Goal: Task Accomplishment & Management: Use online tool/utility

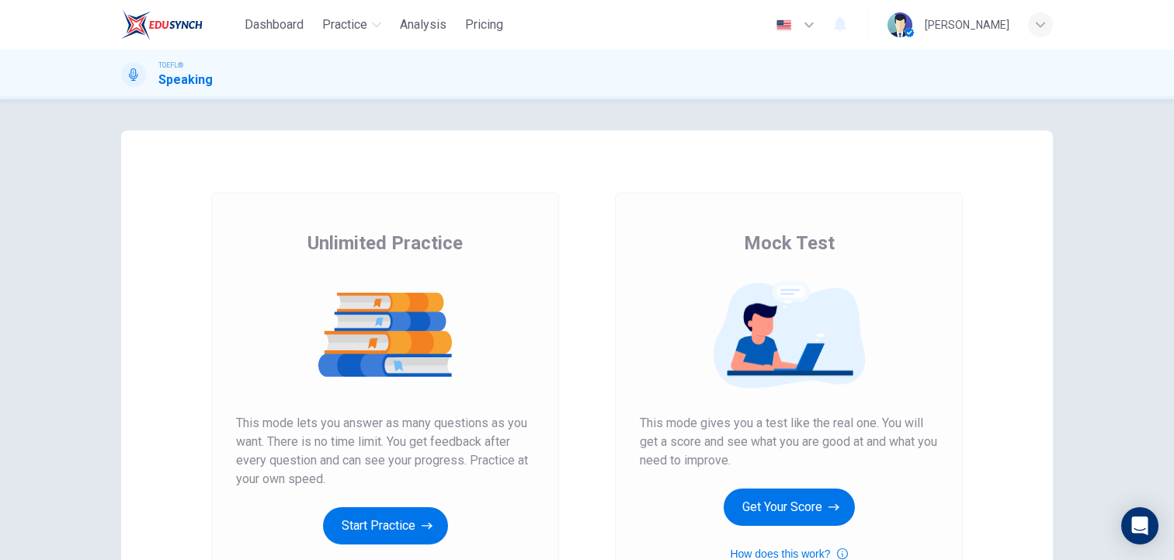
click at [1130, 102] on div "Unlimited Practice Mock Test Unlimited Practice This mode lets you answer as ma…" at bounding box center [587, 329] width 1174 height 460
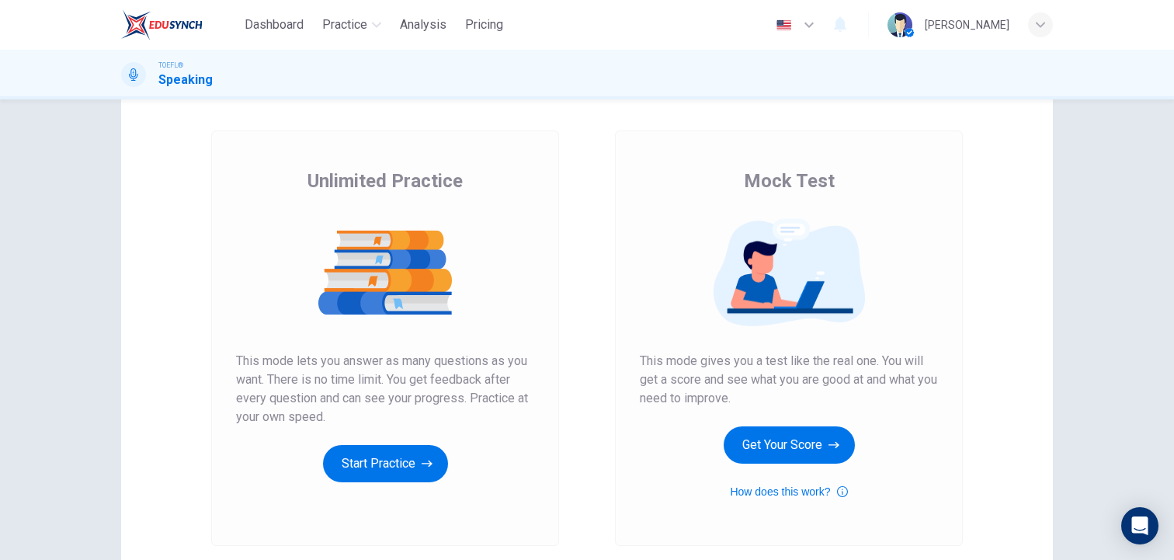
scroll to position [93, 0]
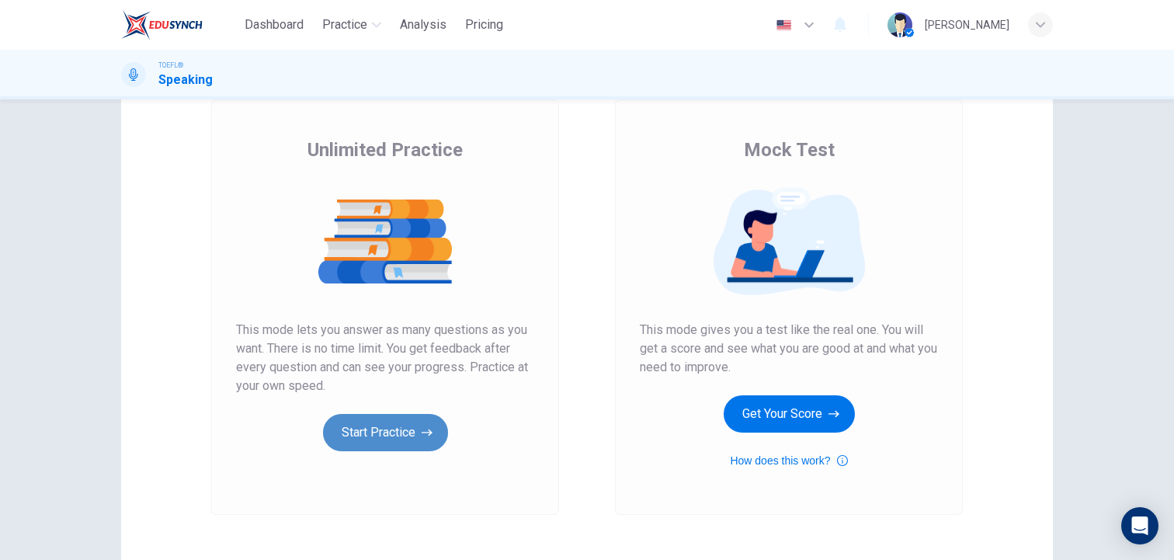
click at [390, 432] on button "Start Practice" at bounding box center [385, 432] width 125 height 37
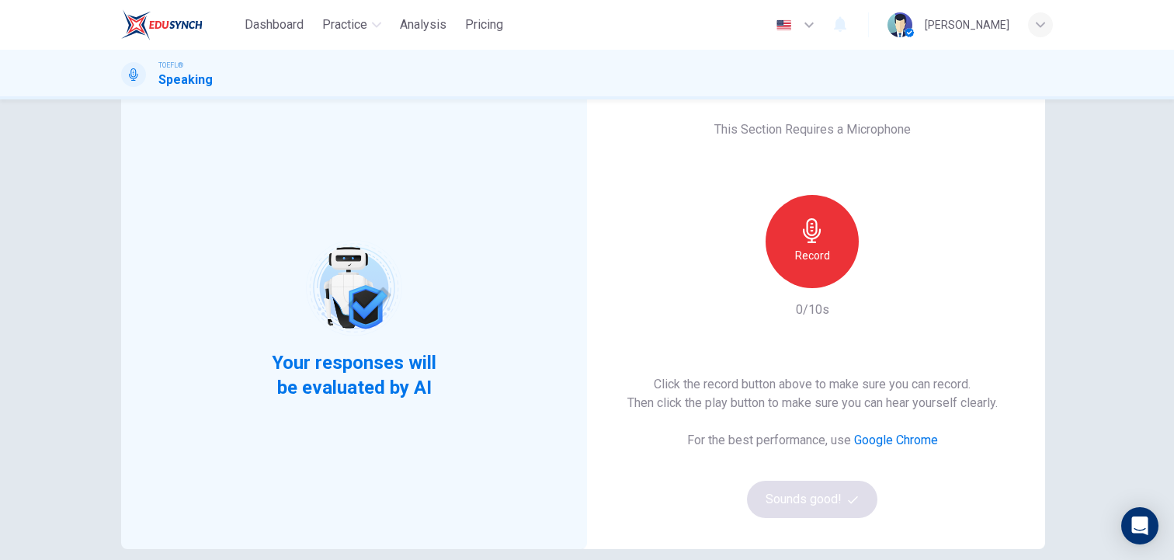
scroll to position [31, 0]
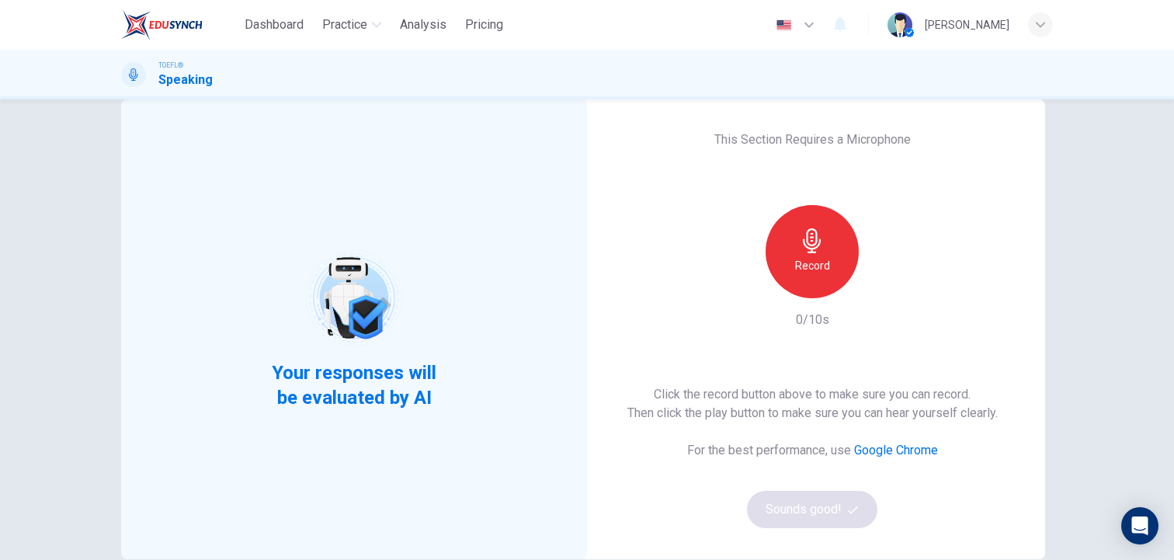
click at [788, 245] on div "Record" at bounding box center [812, 251] width 93 height 93
click at [786, 508] on button "Sounds good!" at bounding box center [812, 509] width 130 height 37
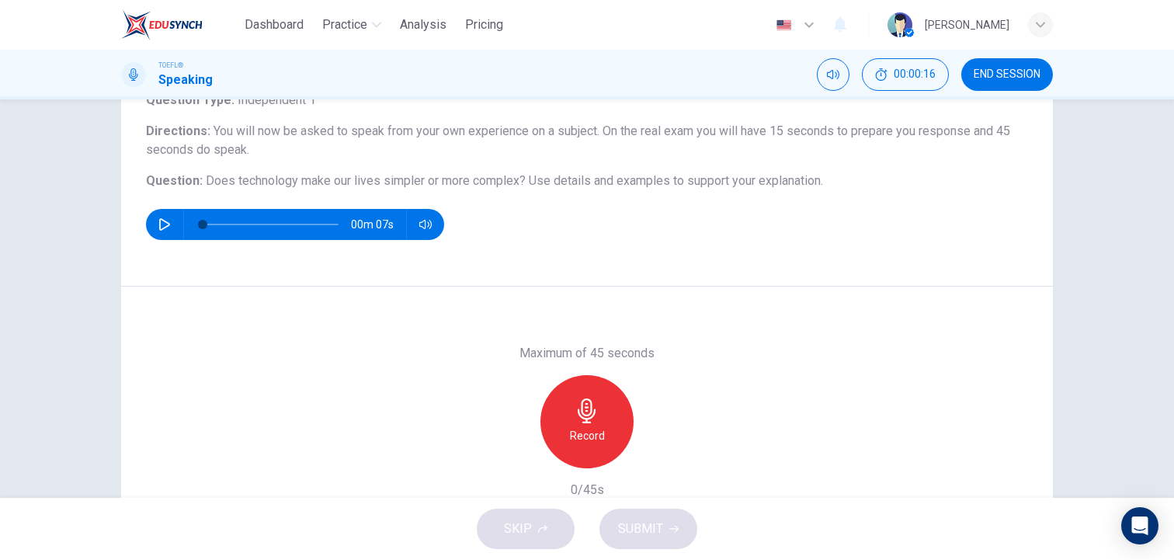
scroll to position [124, 0]
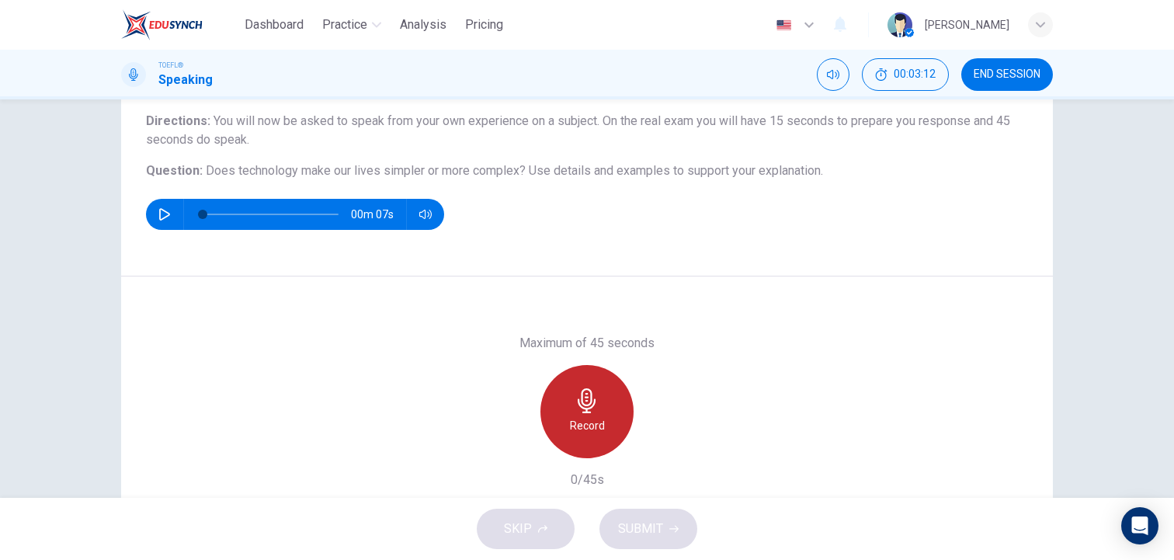
click at [597, 380] on div "Record" at bounding box center [586, 411] width 93 height 93
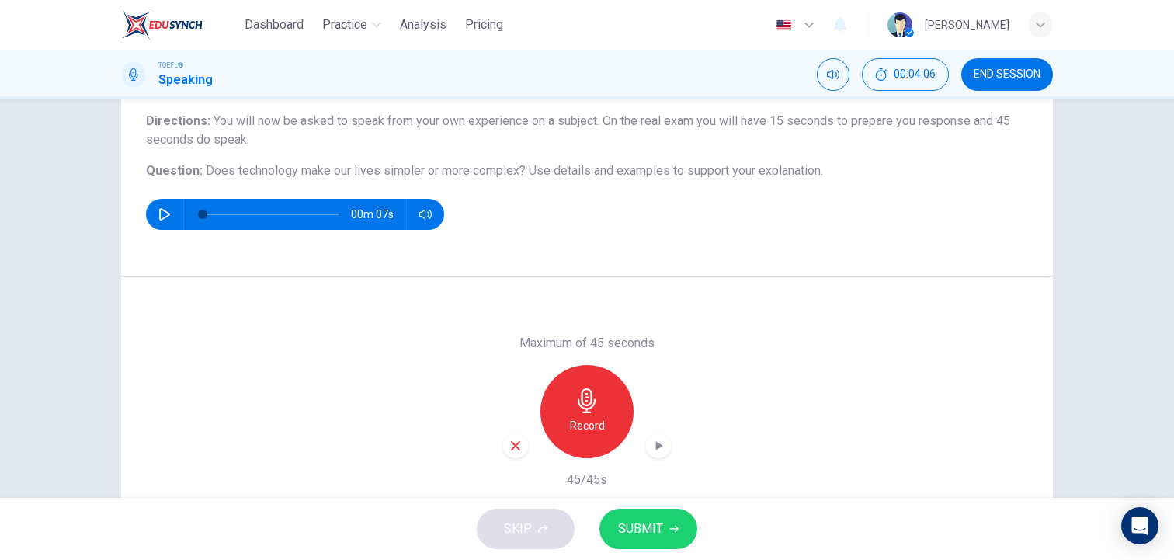
click at [511, 452] on div "button" at bounding box center [515, 445] width 25 height 25
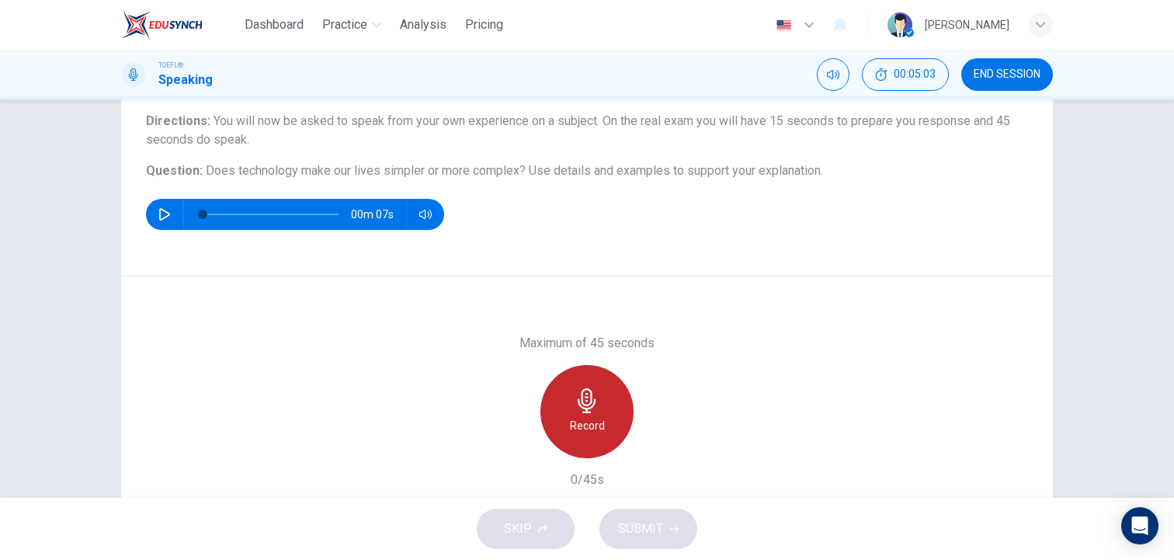
click at [591, 400] on icon "button" at bounding box center [587, 400] width 18 height 25
click at [589, 419] on h6 "Stop" at bounding box center [586, 425] width 23 height 19
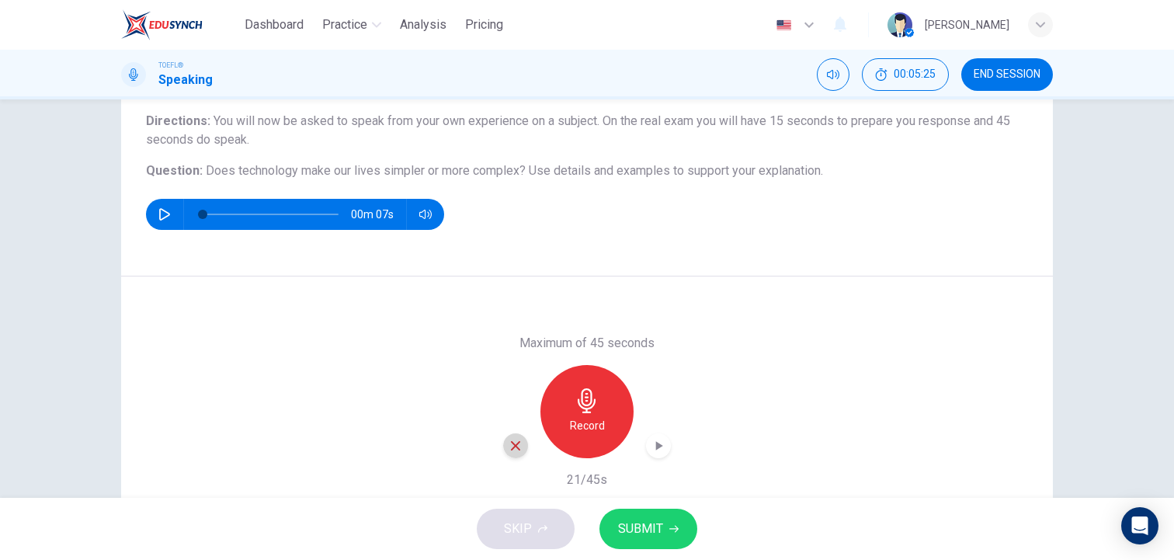
click at [512, 449] on icon "button" at bounding box center [515, 445] width 9 height 9
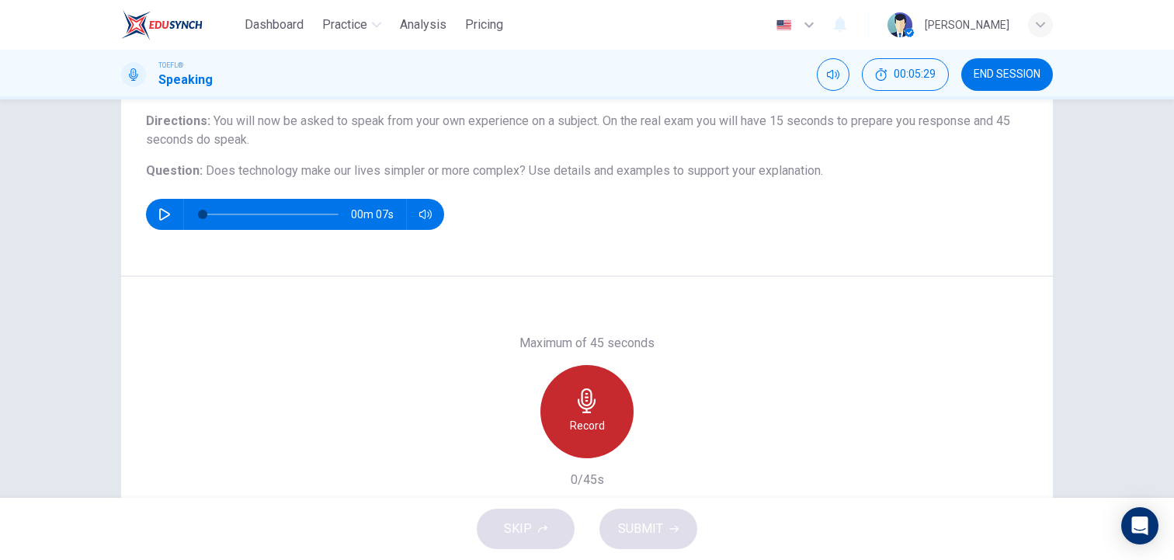
click at [581, 426] on h6 "Record" at bounding box center [587, 425] width 35 height 19
click at [581, 426] on h6 "Stop" at bounding box center [586, 425] width 23 height 19
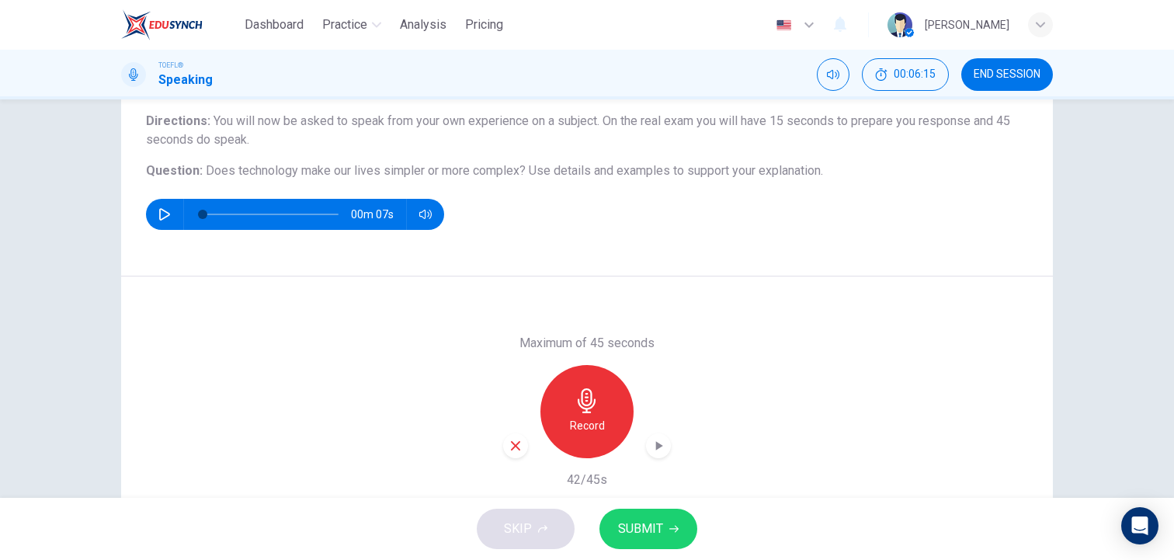
click at [656, 522] on span "SUBMIT" at bounding box center [640, 529] width 45 height 22
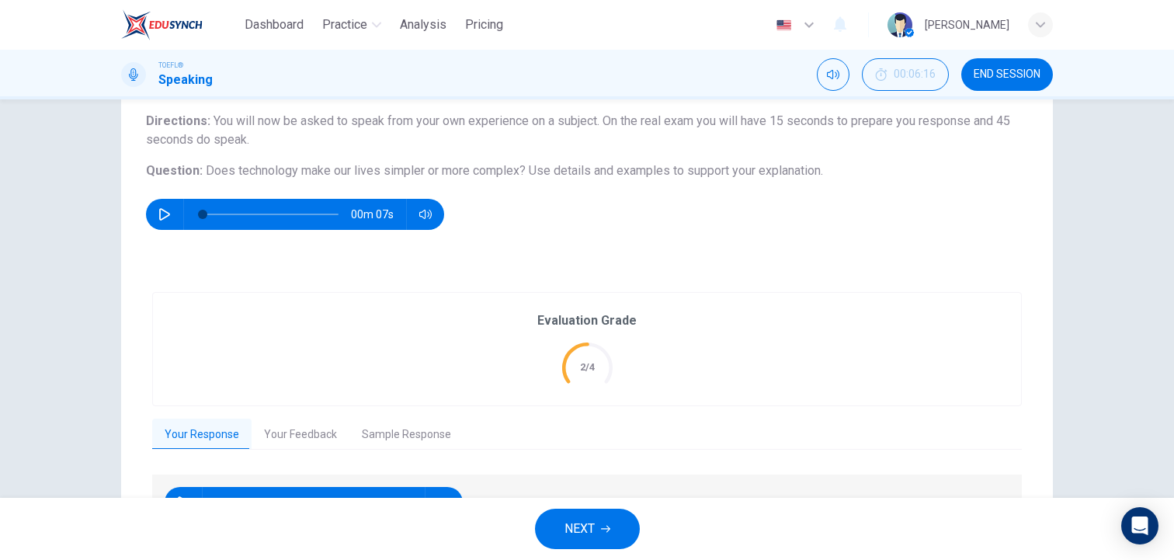
click at [1170, 106] on div "Question 1 Question Type : Independent 1 Directions : You will now be asked to …" at bounding box center [587, 298] width 1174 height 398
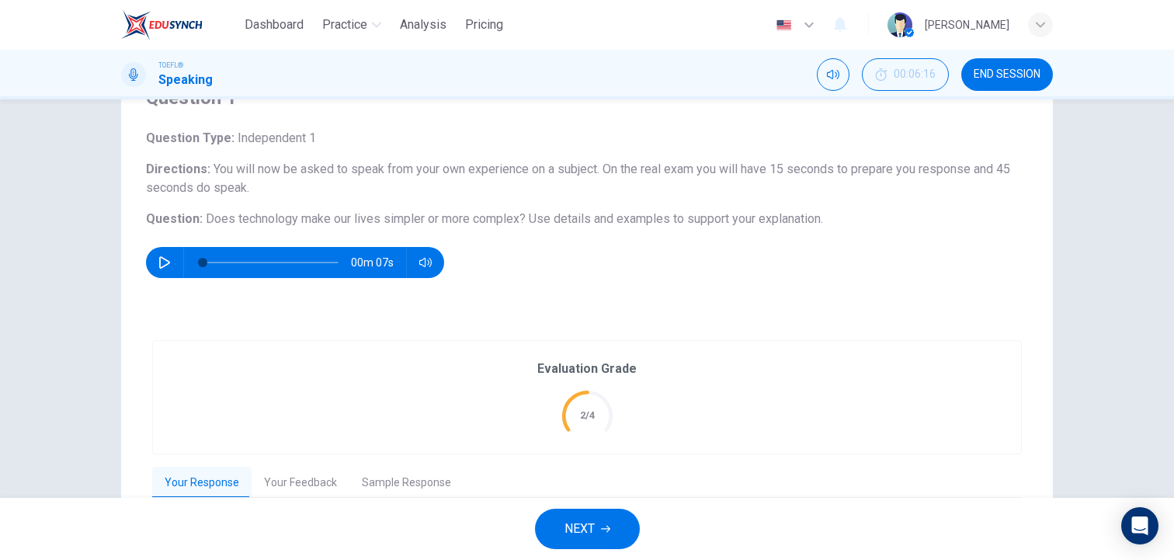
scroll to position [62, 0]
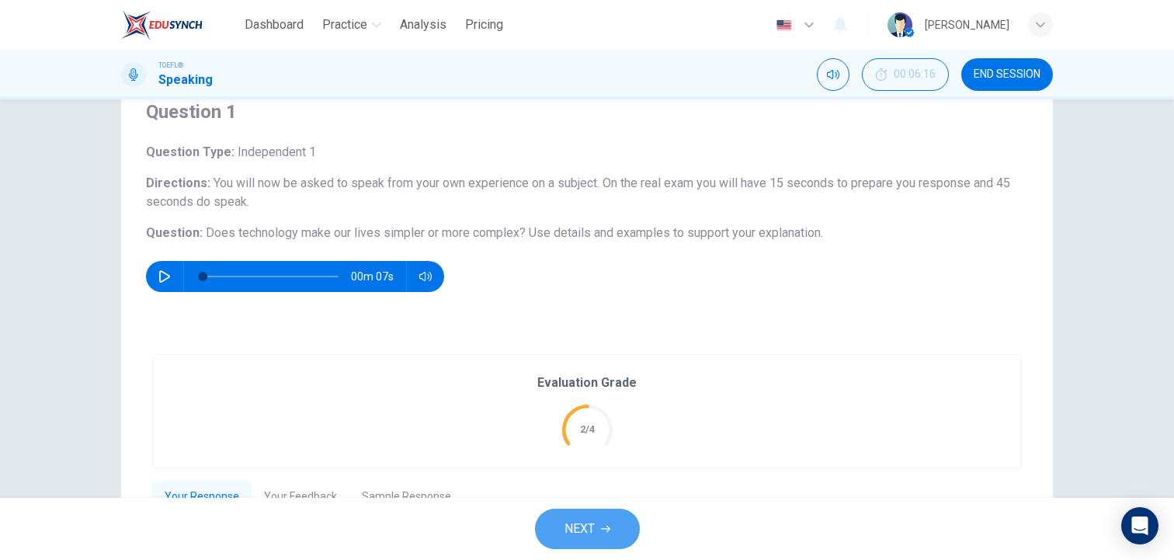
click at [603, 524] on icon "button" at bounding box center [605, 528] width 9 height 9
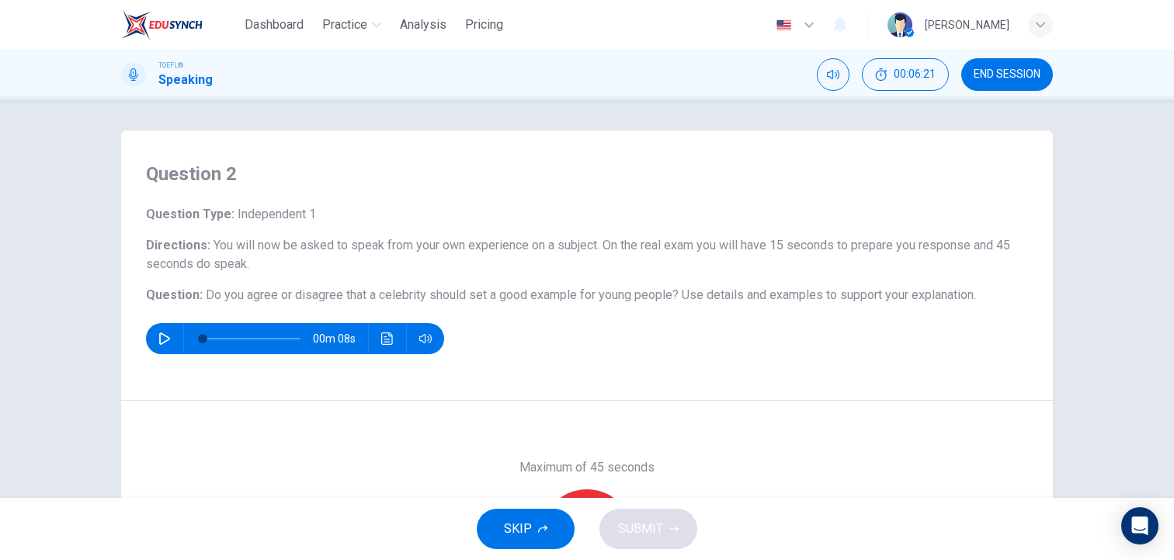
click at [754, 209] on h6 "Question Type : Independent 1" at bounding box center [587, 214] width 882 height 19
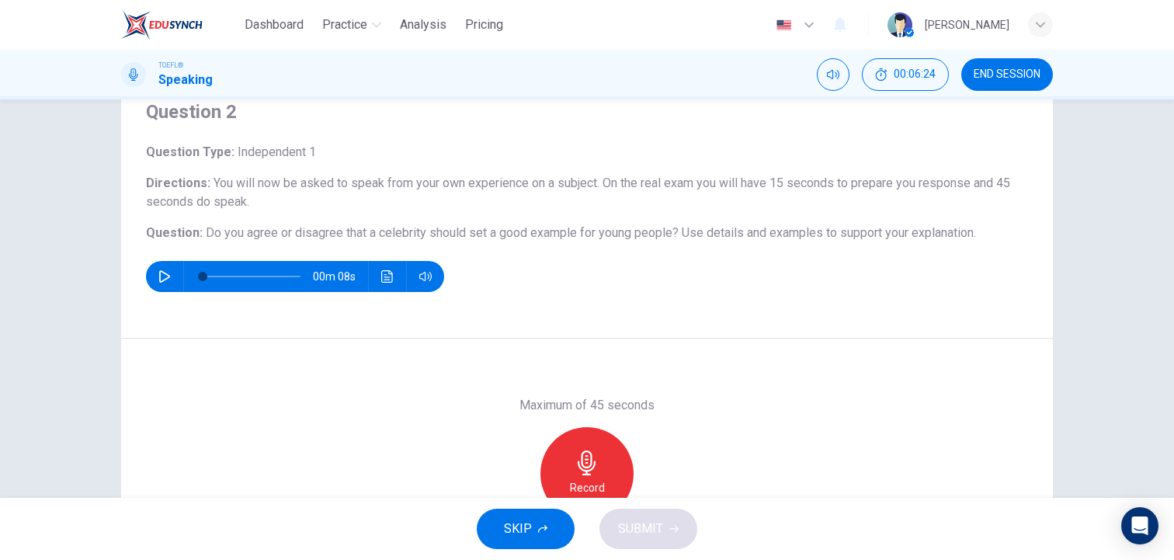
scroll to position [93, 0]
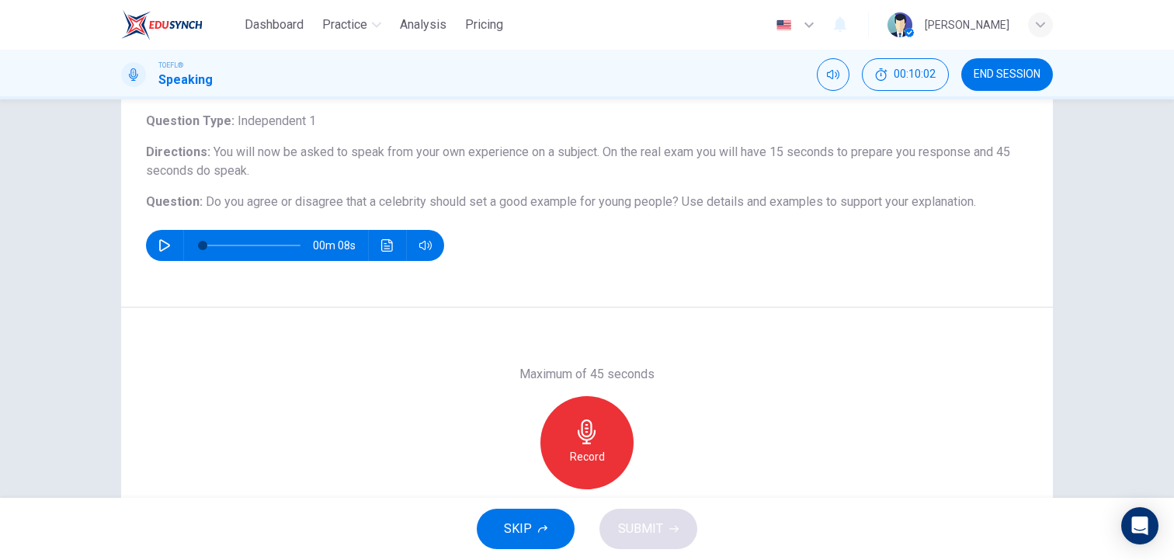
click at [572, 448] on h6 "Record" at bounding box center [587, 456] width 35 height 19
click at [572, 448] on div "Stop" at bounding box center [586, 442] width 93 height 93
click at [512, 480] on icon "button" at bounding box center [515, 476] width 9 height 9
click at [589, 443] on icon "button" at bounding box center [587, 431] width 18 height 25
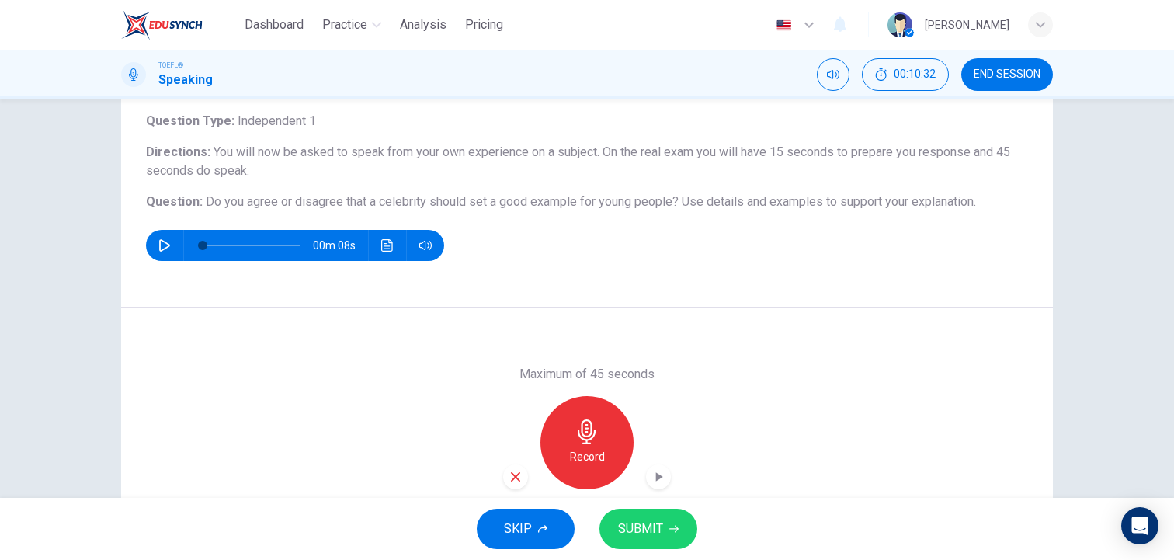
click at [635, 527] on span "SUBMIT" at bounding box center [640, 529] width 45 height 22
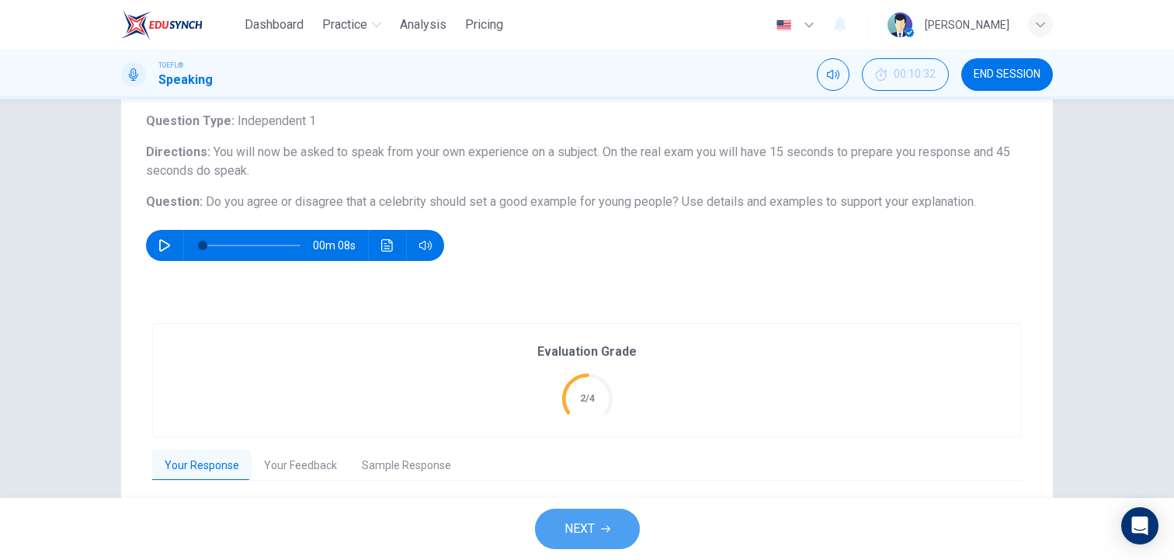
click at [618, 512] on button "NEXT" at bounding box center [587, 529] width 105 height 40
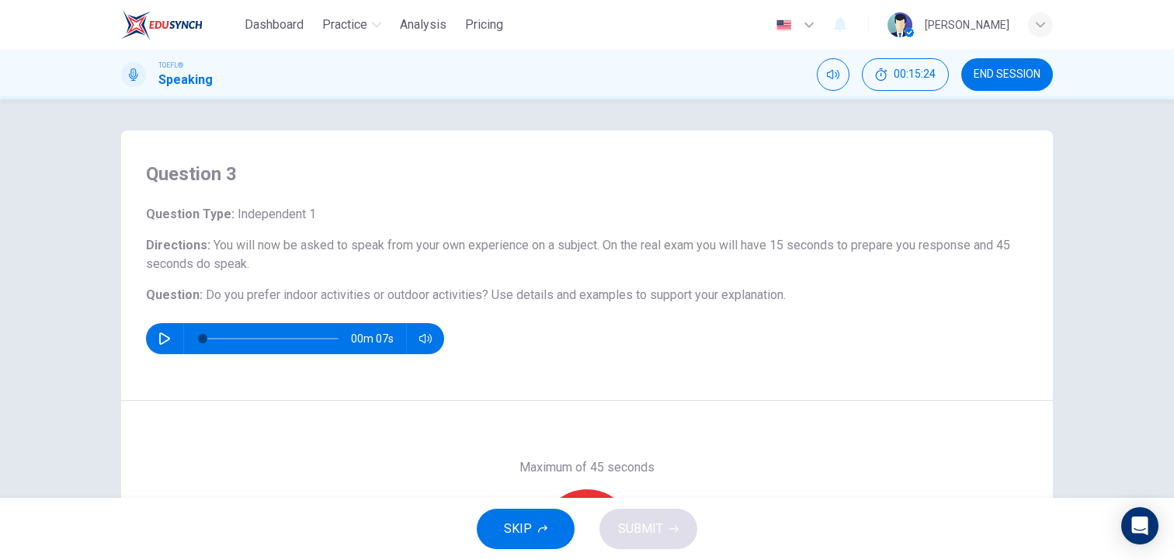
click at [723, 373] on div "Question 3 Question Type : Independent 1 Directions : You will now be asked to …" at bounding box center [587, 265] width 932 height 270
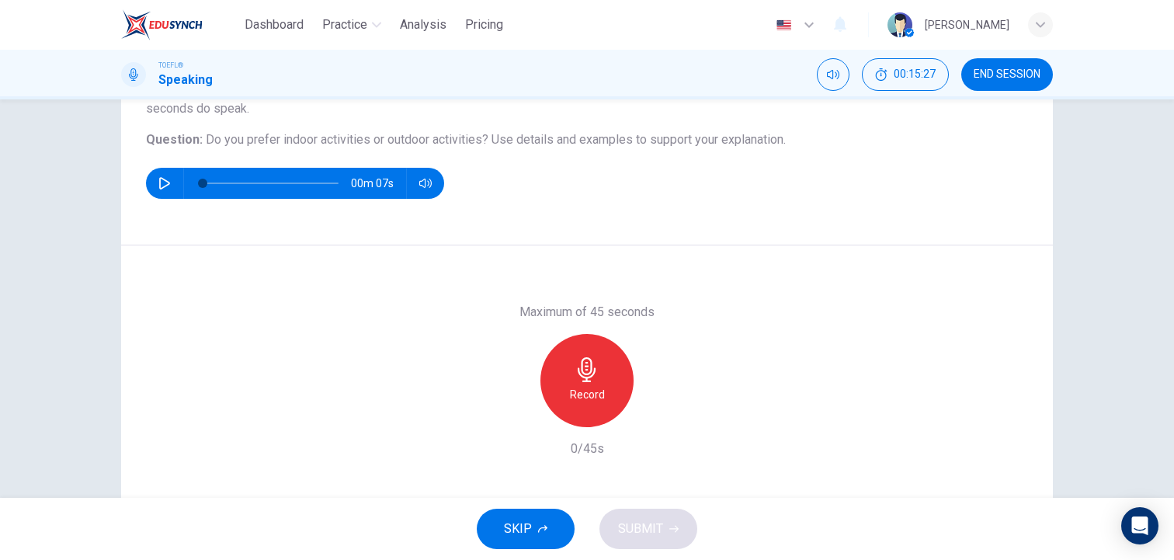
scroll to position [124, 0]
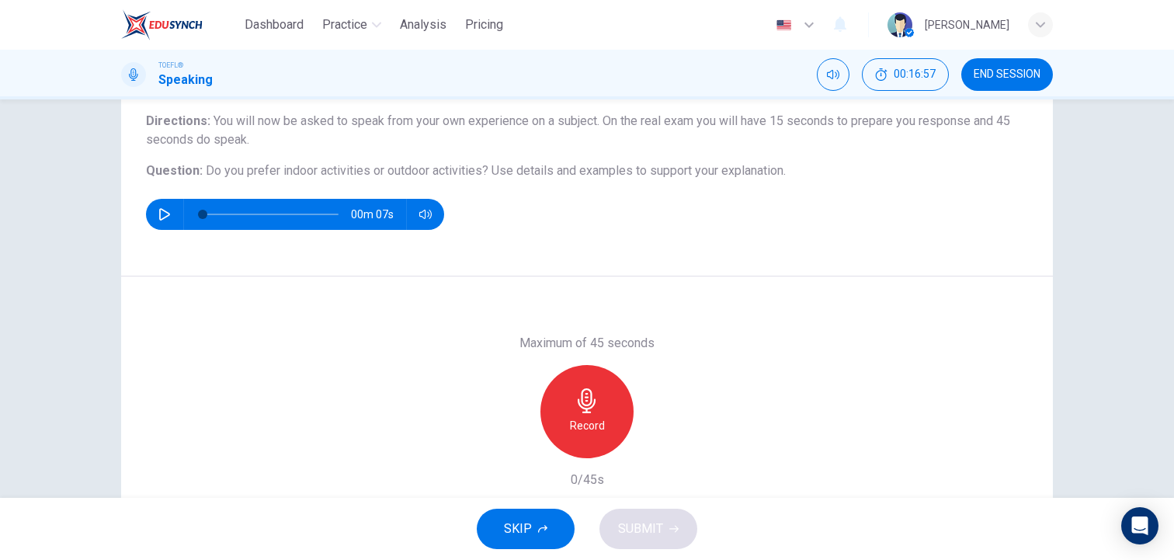
click at [584, 411] on icon "button" at bounding box center [587, 400] width 18 height 25
click at [516, 446] on icon "button" at bounding box center [515, 445] width 9 height 9
click at [600, 407] on div "Record" at bounding box center [586, 411] width 93 height 93
click at [600, 407] on div "Stop" at bounding box center [586, 411] width 93 height 93
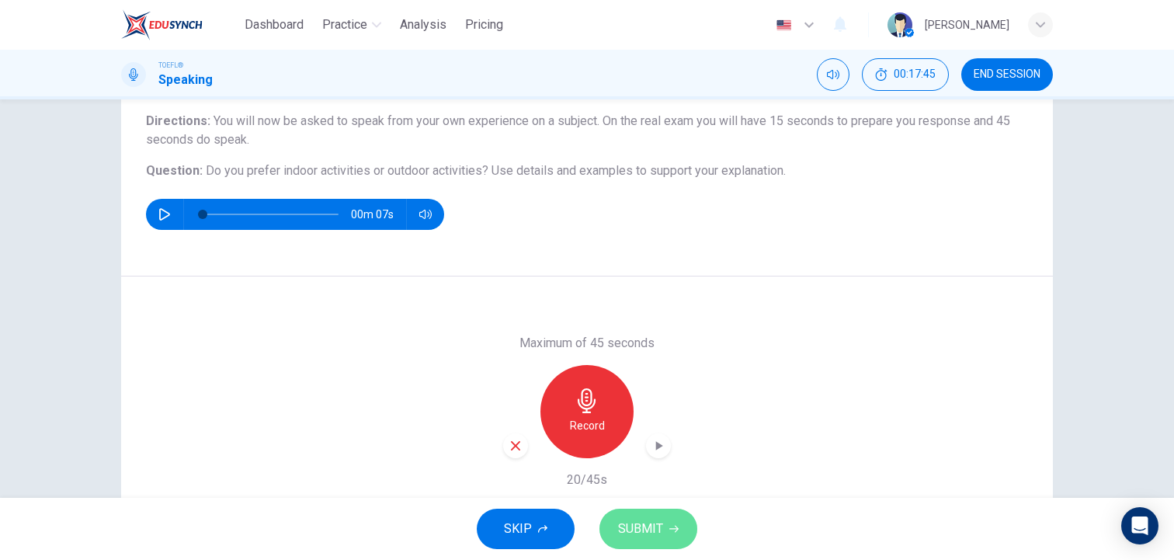
click at [681, 529] on button "SUBMIT" at bounding box center [648, 529] width 98 height 40
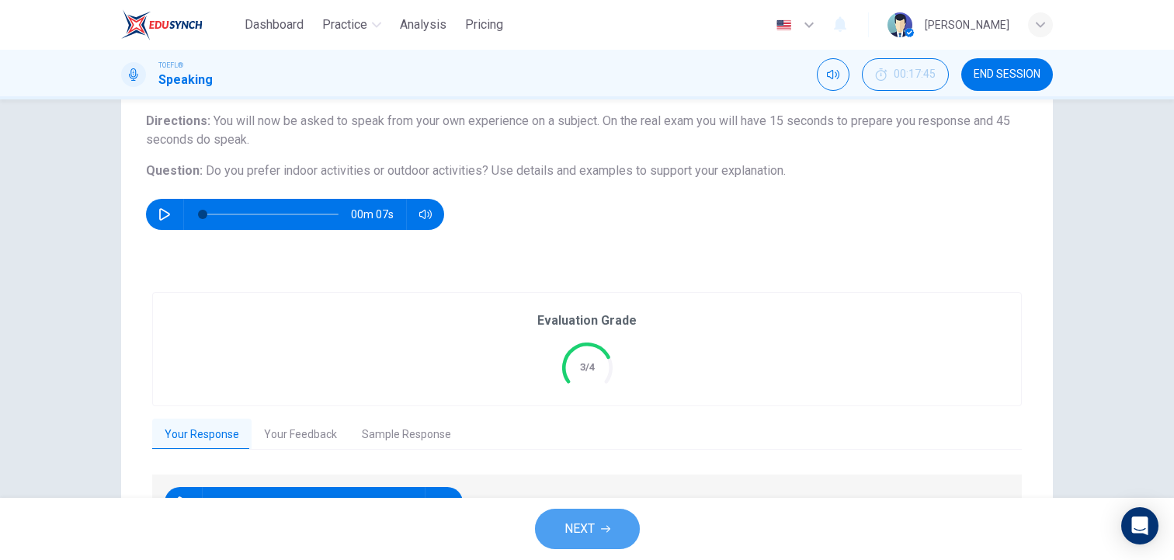
click at [579, 529] on span "NEXT" at bounding box center [579, 529] width 30 height 22
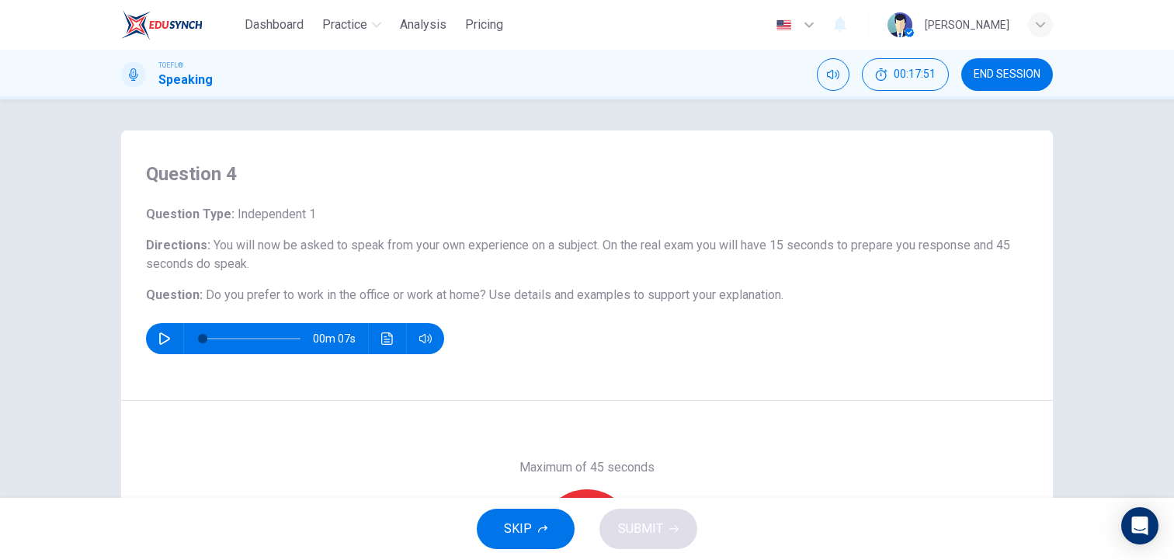
click at [793, 377] on div "Question 4 Question Type : Independent 1 Directions : You will now be asked to …" at bounding box center [587, 265] width 932 height 270
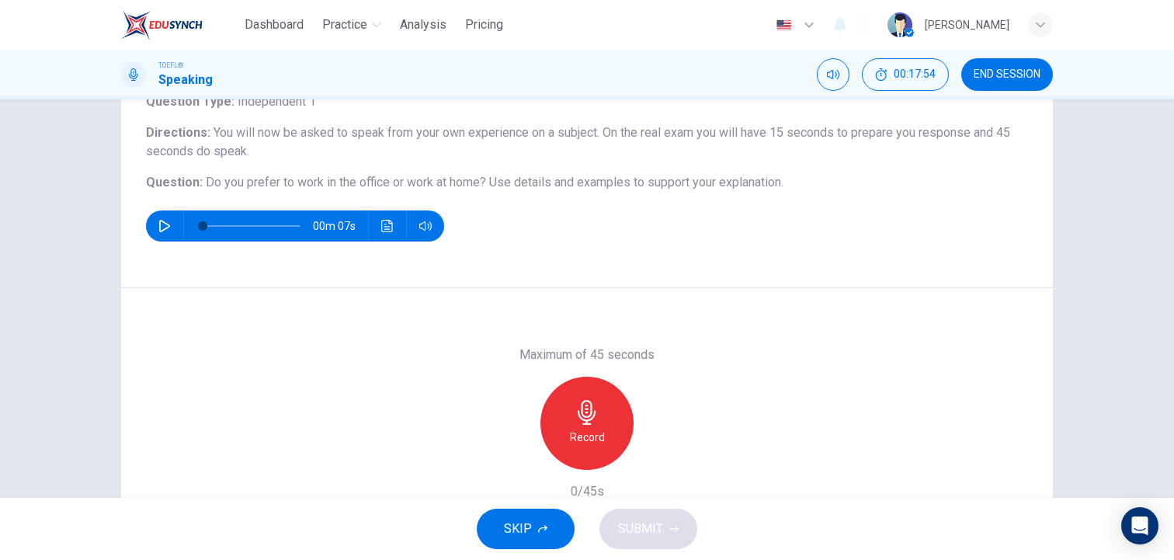
scroll to position [124, 0]
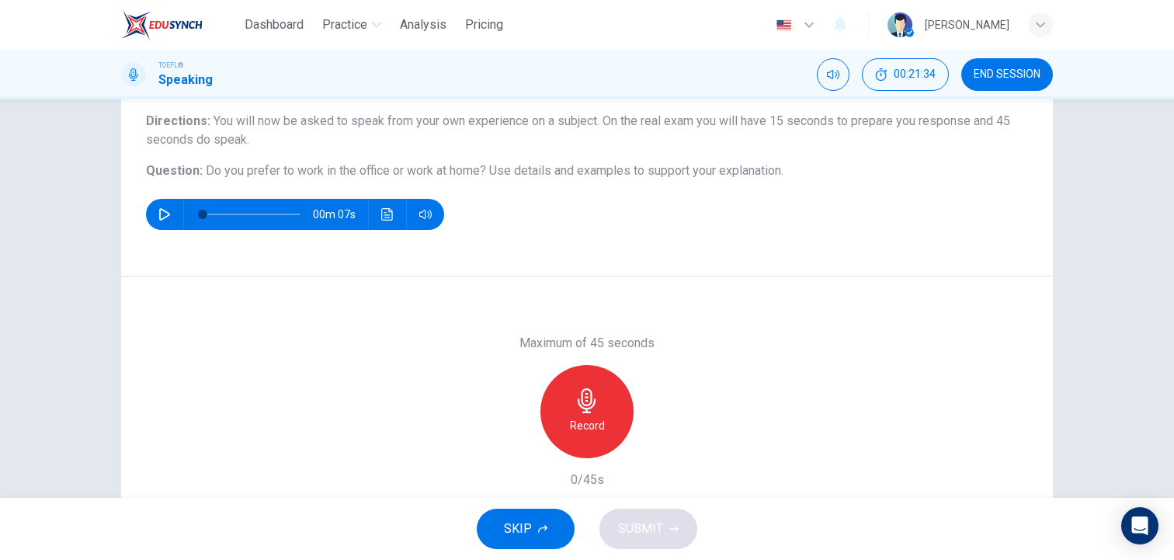
click at [893, 302] on div "Maximum of 45 seconds Record 0/45s" at bounding box center [587, 410] width 932 height 269
click at [862, 253] on div "Question 4 Question Type : Independent 1 Directions : You will now be asked to …" at bounding box center [587, 141] width 932 height 270
click at [863, 252] on div "Question 4 Question Type : Independent 1 Directions : You will now be asked to …" at bounding box center [587, 141] width 932 height 270
click at [862, 252] on div "Question 4 Question Type : Independent 1 Directions : You will now be asked to …" at bounding box center [587, 141] width 932 height 270
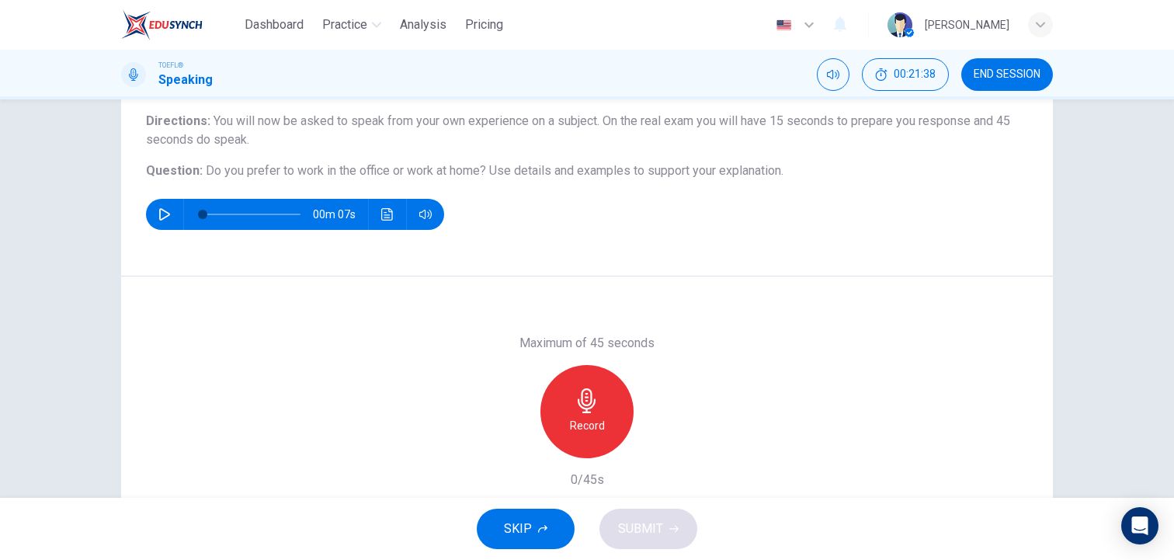
click at [862, 252] on div "Question 4 Question Type : Independent 1 Directions : You will now be asked to …" at bounding box center [587, 141] width 932 height 270
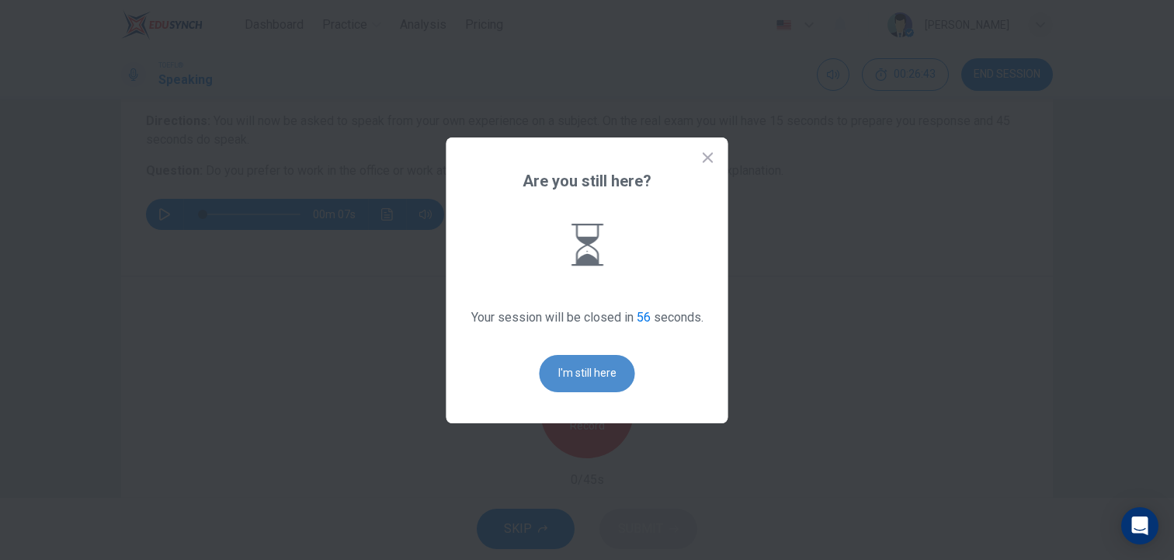
click at [592, 377] on button "I'm still here" at bounding box center [587, 373] width 95 height 37
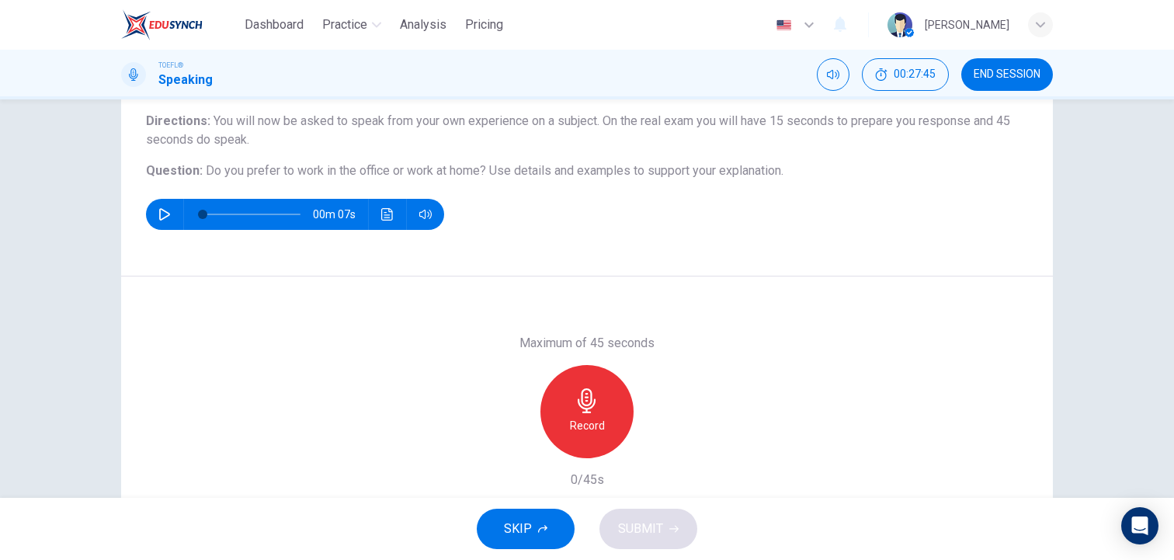
click at [592, 377] on div "Record" at bounding box center [586, 411] width 93 height 93
click at [592, 377] on div "Stop" at bounding box center [586, 411] width 93 height 93
click at [643, 523] on span "SUBMIT" at bounding box center [640, 529] width 45 height 22
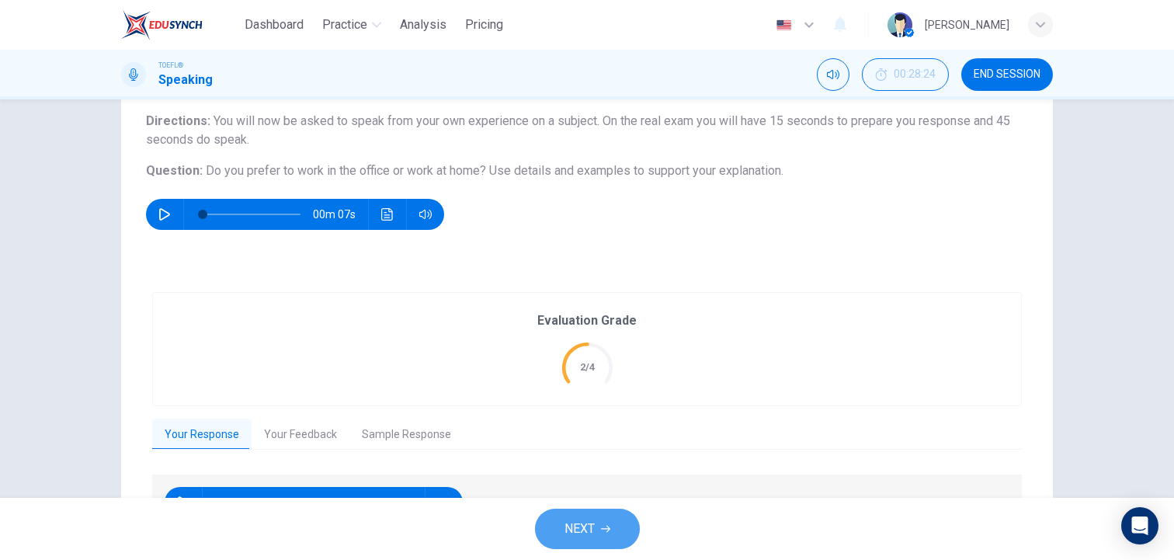
click at [597, 536] on button "NEXT" at bounding box center [587, 529] width 105 height 40
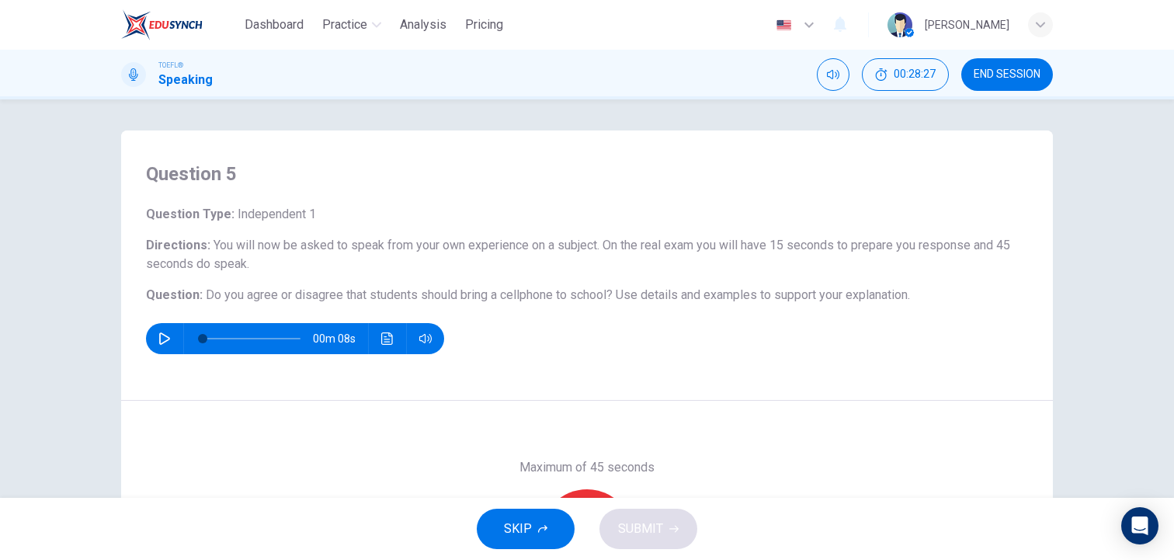
click at [745, 210] on h6 "Question Type : Independent 1" at bounding box center [587, 214] width 882 height 19
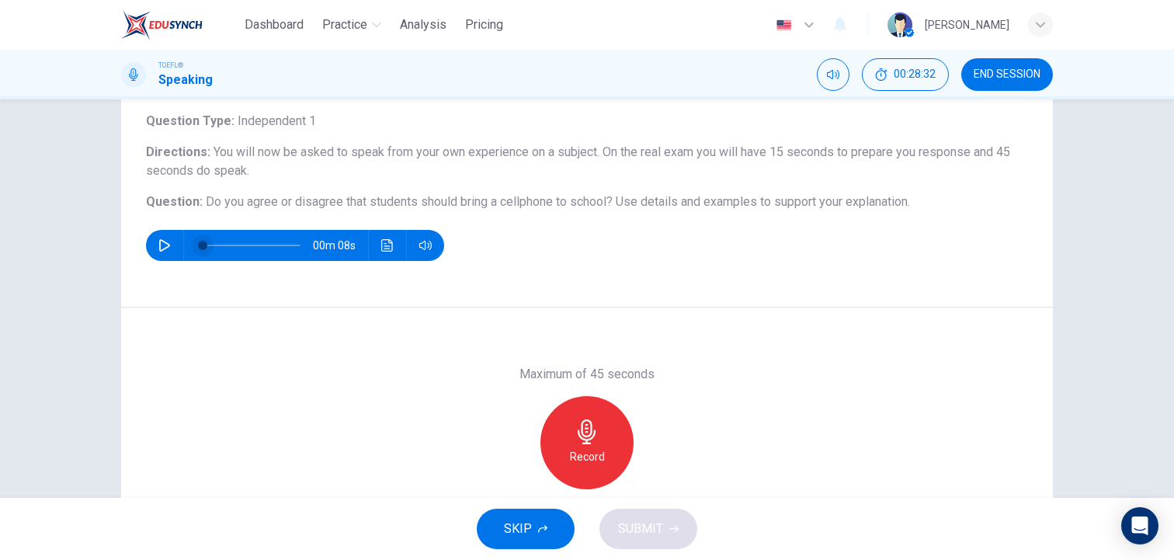
scroll to position [124, 0]
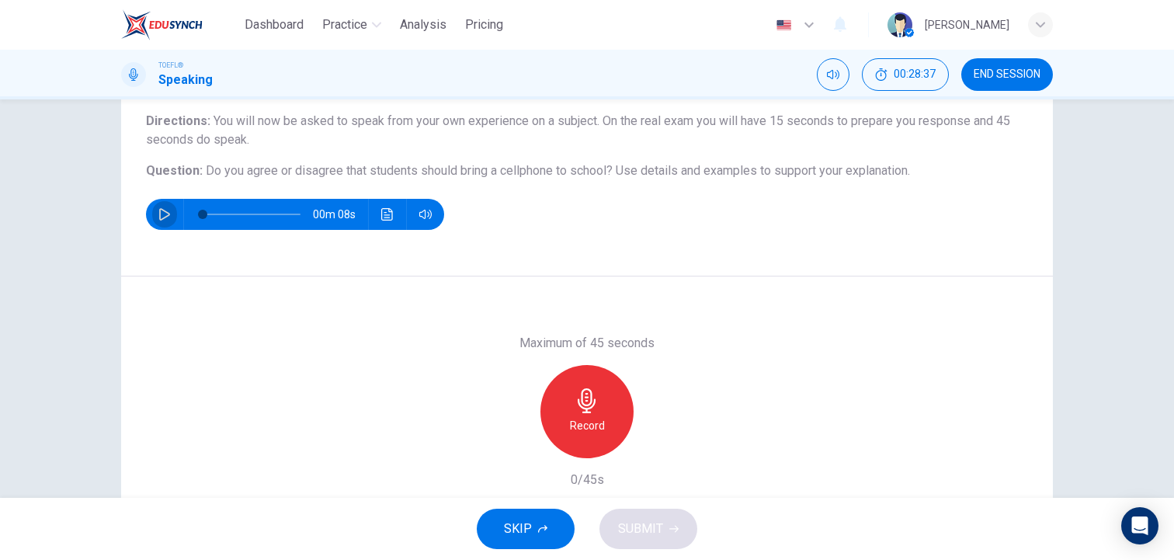
click at [165, 212] on icon "button" at bounding box center [164, 214] width 12 height 12
type input "0"
click at [593, 400] on icon "button" at bounding box center [587, 400] width 25 height 25
click at [519, 443] on icon "button" at bounding box center [516, 446] width 14 height 14
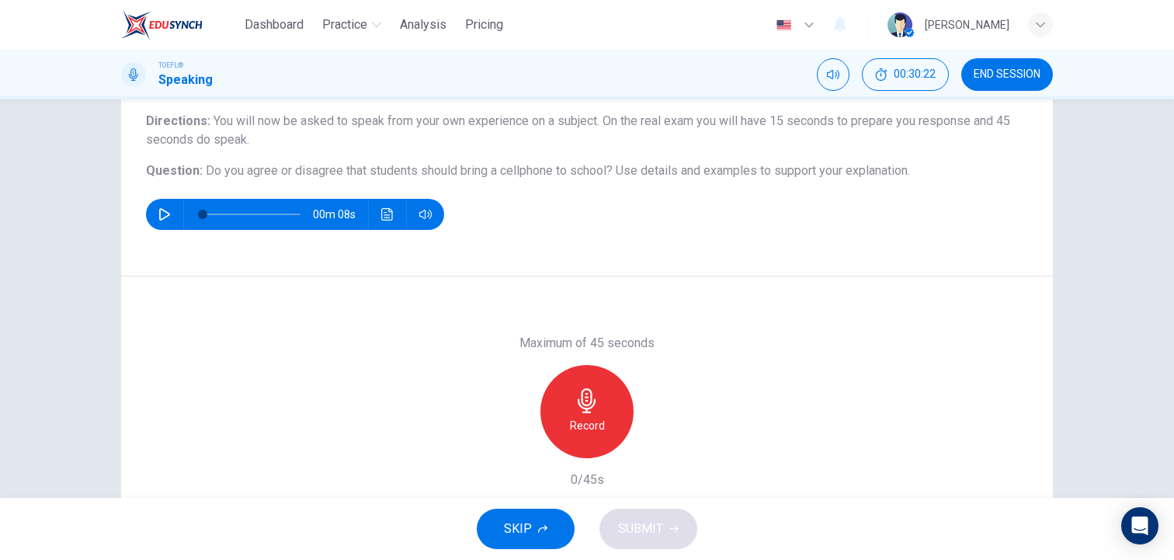
click at [582, 415] on div "Record" at bounding box center [586, 411] width 93 height 93
click at [615, 379] on div "Stop" at bounding box center [586, 411] width 93 height 93
click at [638, 532] on span "SUBMIT" at bounding box center [640, 529] width 45 height 22
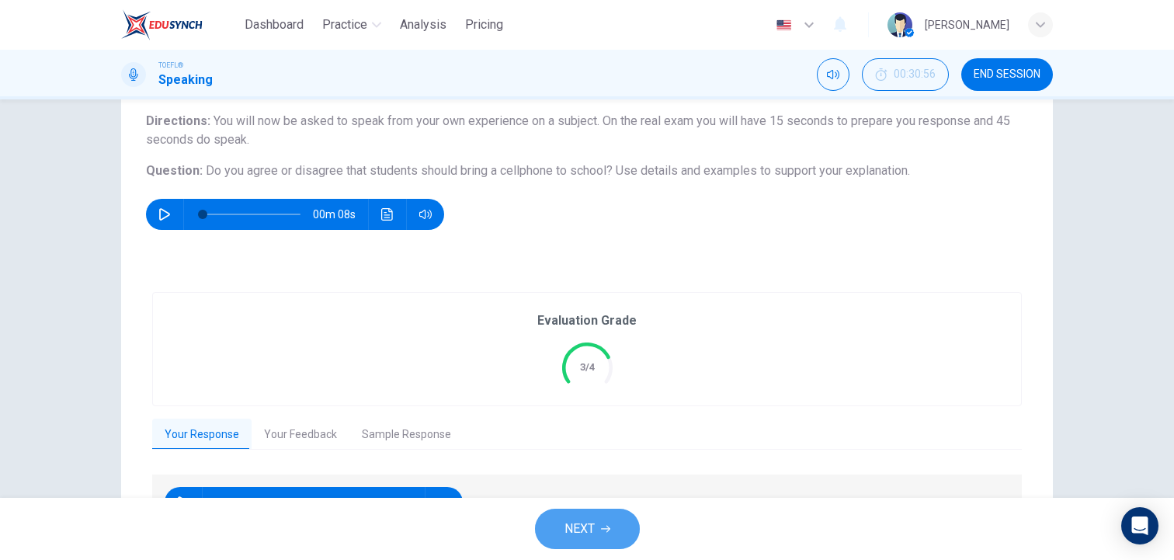
click at [599, 533] on button "NEXT" at bounding box center [587, 529] width 105 height 40
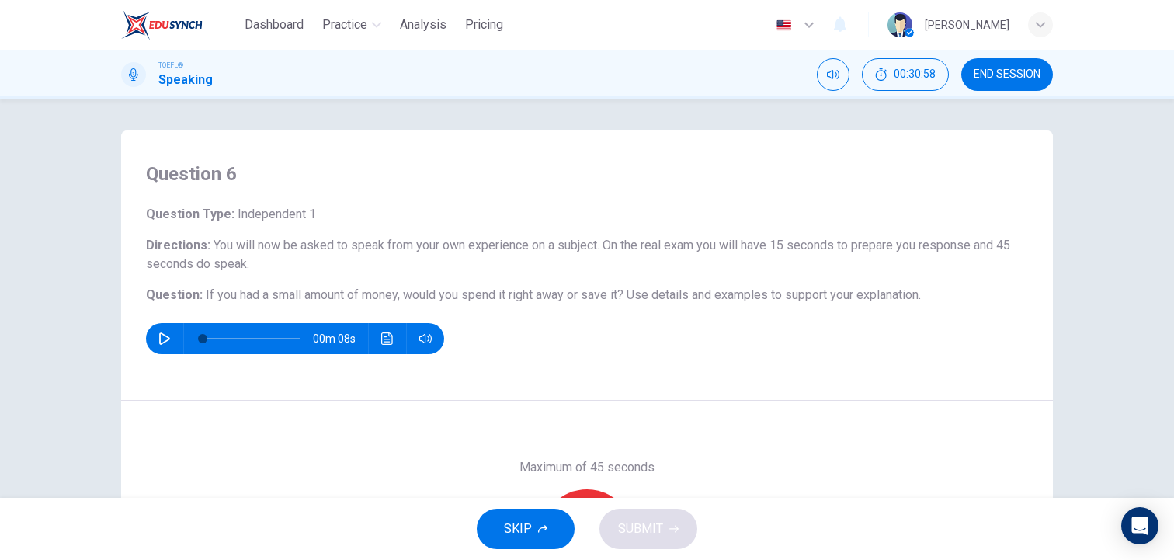
click at [792, 193] on div "Question 6 Question Type : Independent 1 Directions : You will now be asked to …" at bounding box center [587, 265] width 932 height 270
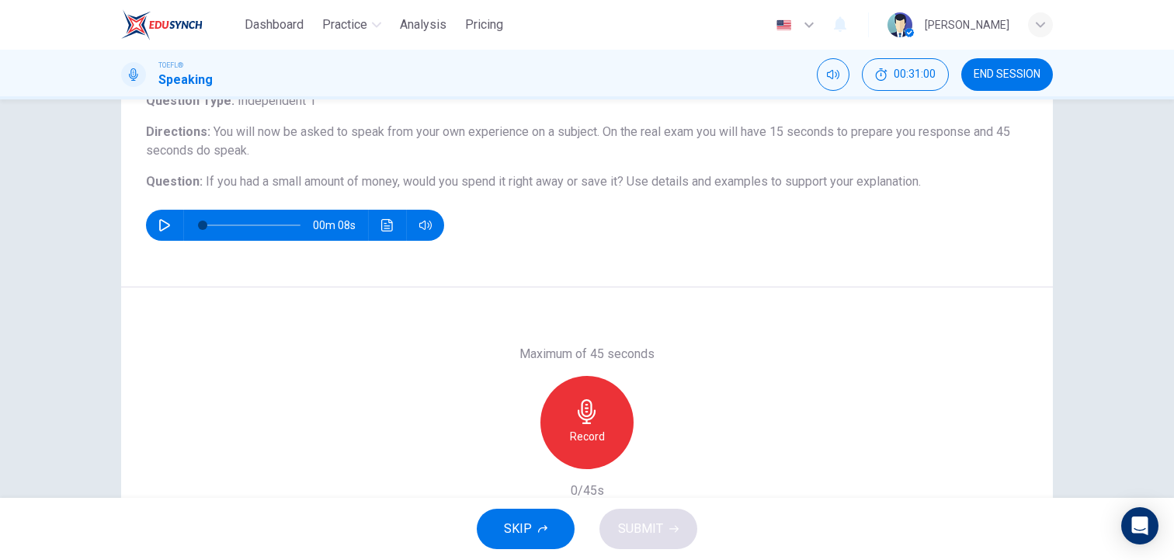
scroll to position [124, 0]
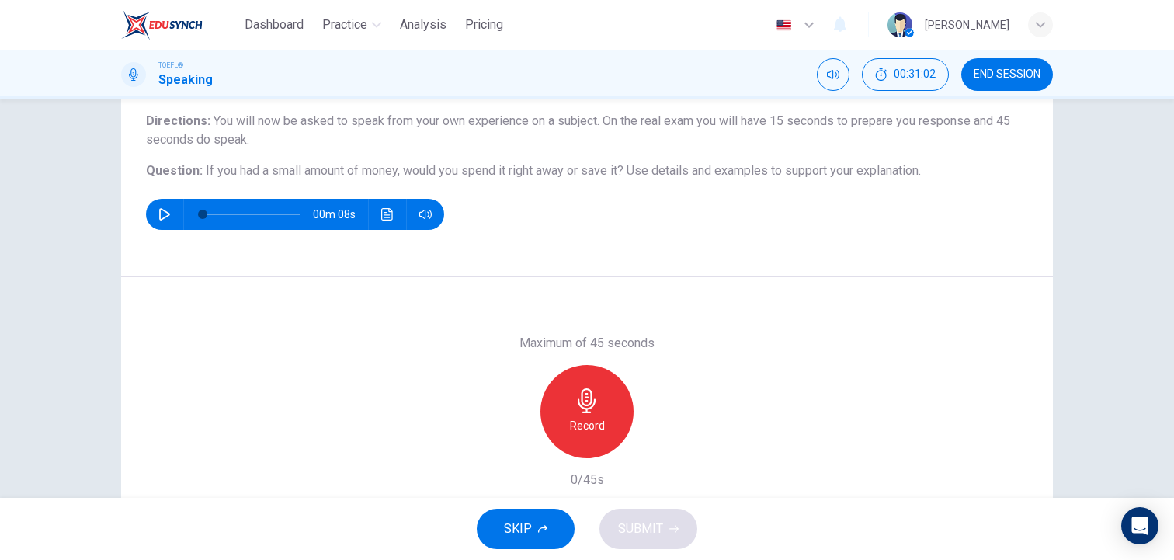
click at [179, 210] on div "00m 08s" at bounding box center [295, 214] width 298 height 31
click at [166, 215] on icon "button" at bounding box center [164, 214] width 12 height 12
type input "0"
click at [575, 428] on h6 "Record" at bounding box center [587, 425] width 35 height 19
click at [616, 410] on div "Stop" at bounding box center [586, 411] width 93 height 93
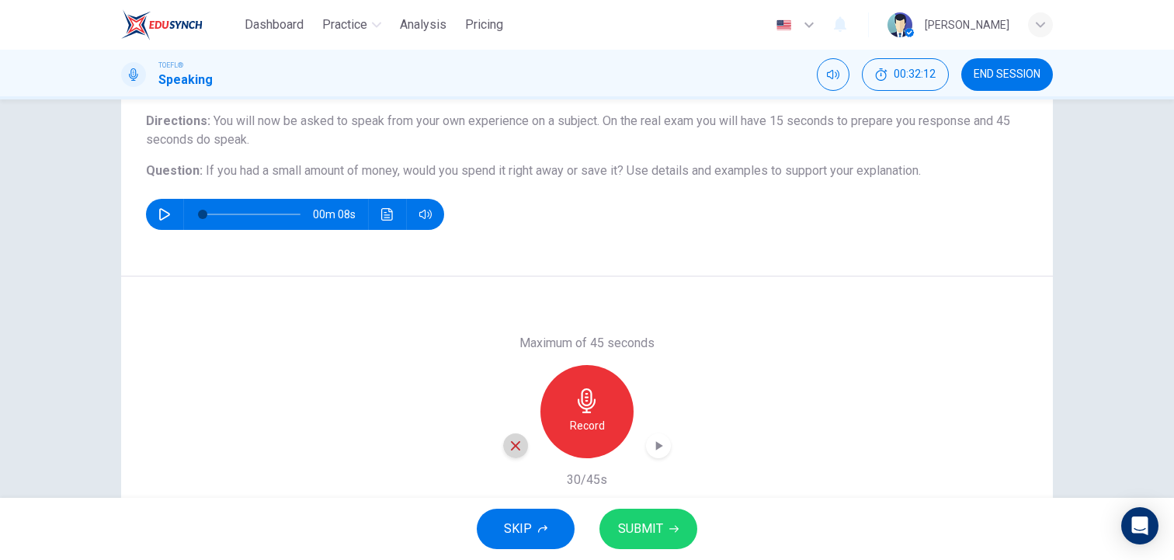
click at [512, 446] on icon "button" at bounding box center [516, 446] width 14 height 14
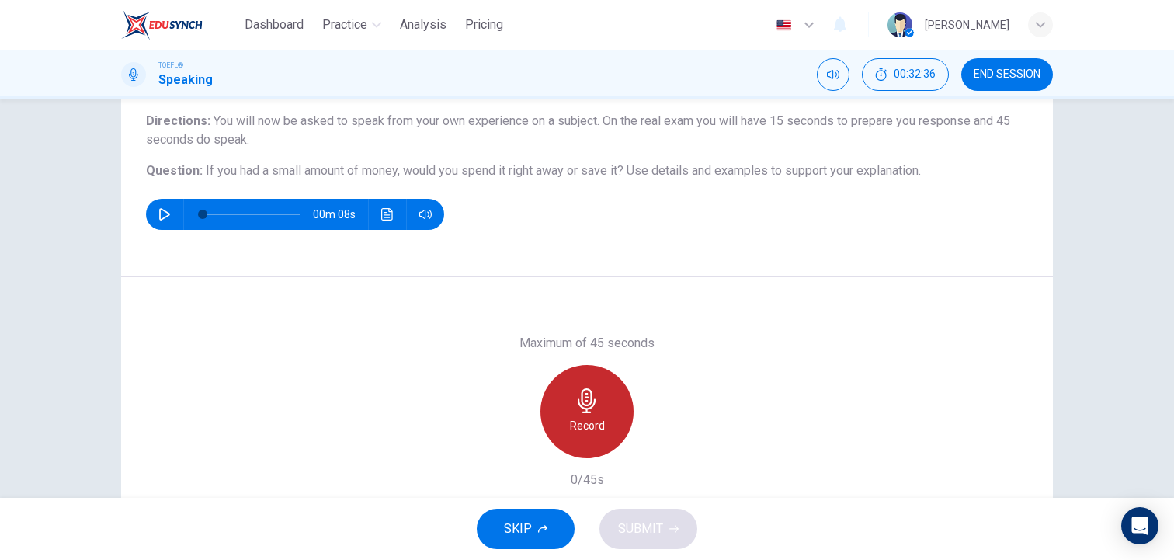
click at [601, 409] on div "Record" at bounding box center [586, 411] width 93 height 93
click at [600, 409] on div "Stop" at bounding box center [586, 411] width 93 height 93
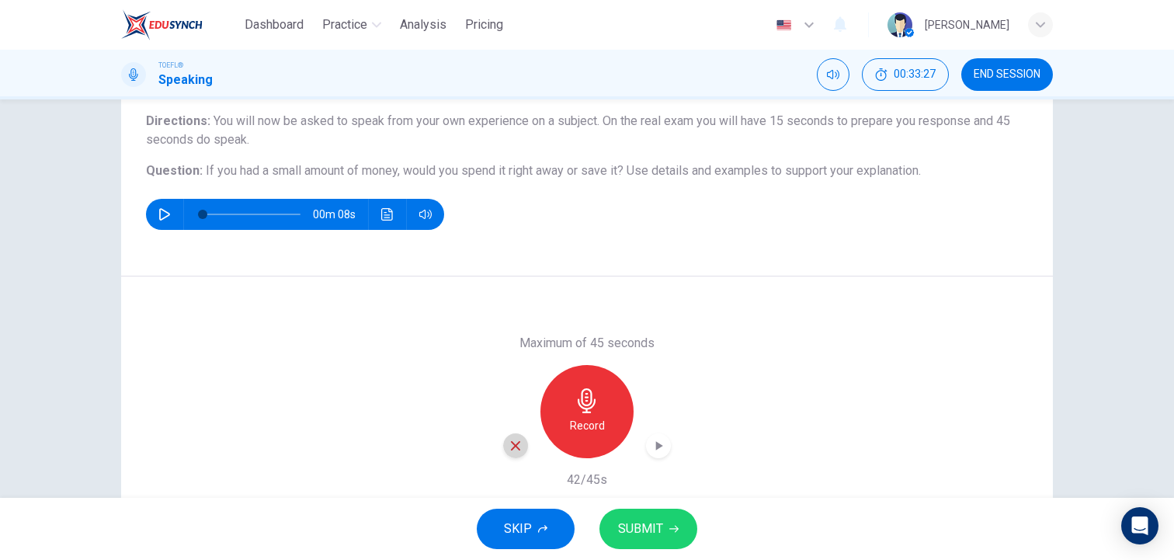
click at [514, 439] on icon "button" at bounding box center [516, 446] width 14 height 14
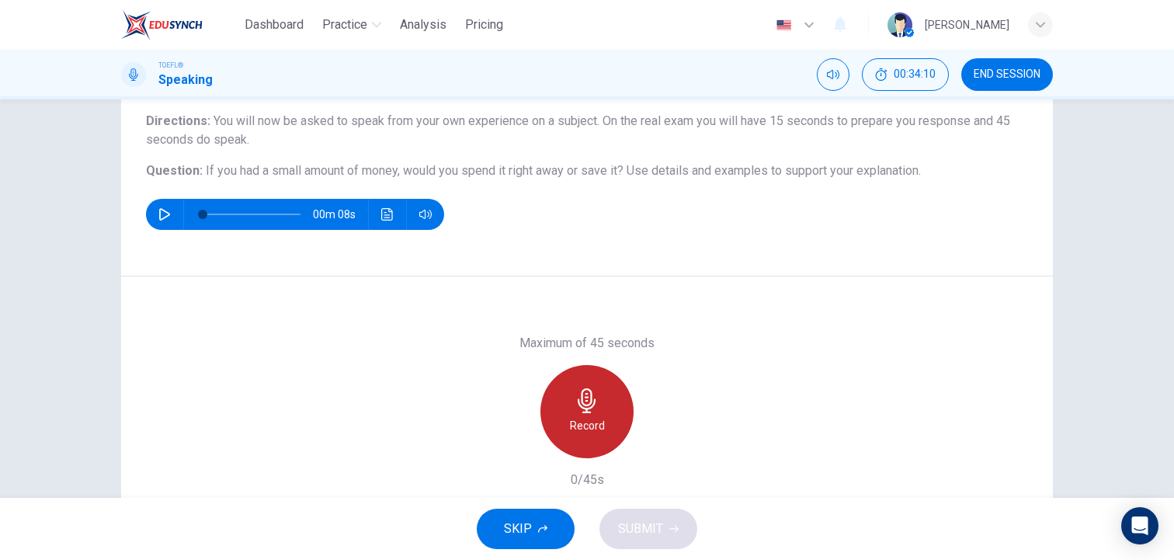
click at [602, 398] on div "Record" at bounding box center [586, 411] width 93 height 93
click at [602, 398] on div "Stop" at bounding box center [586, 411] width 93 height 93
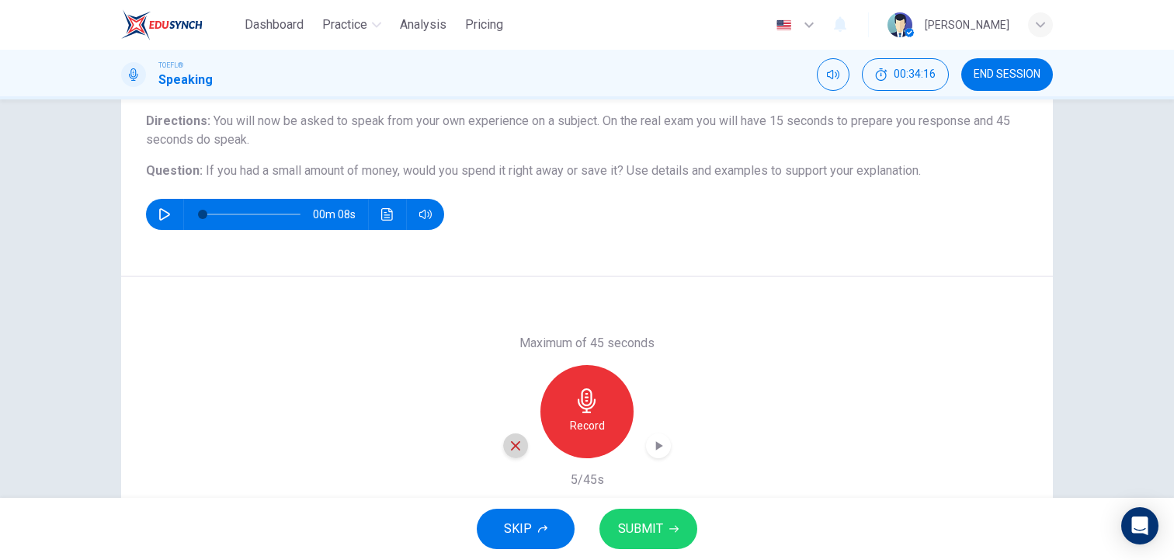
click at [516, 450] on icon "button" at bounding box center [516, 446] width 14 height 14
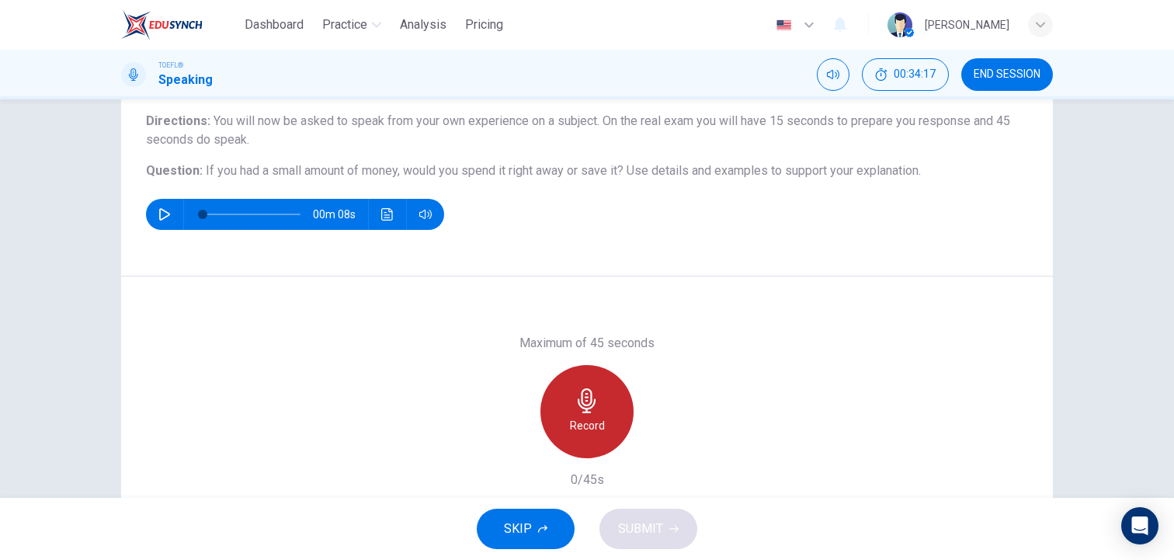
click at [595, 391] on icon "button" at bounding box center [587, 400] width 25 height 25
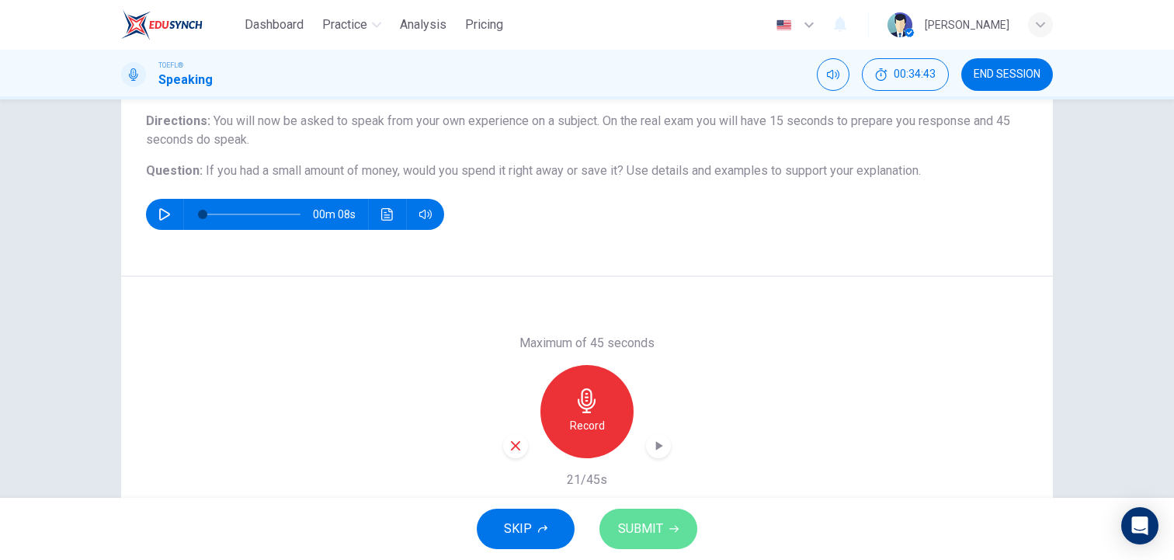
click at [634, 535] on span "SUBMIT" at bounding box center [640, 529] width 45 height 22
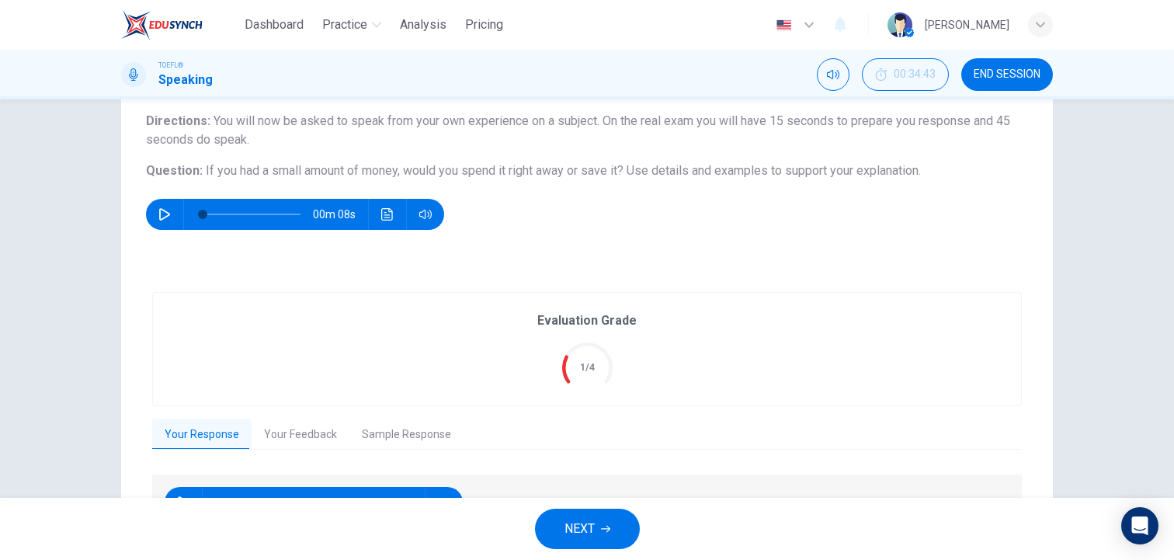
click at [587, 516] on button "NEXT" at bounding box center [587, 529] width 105 height 40
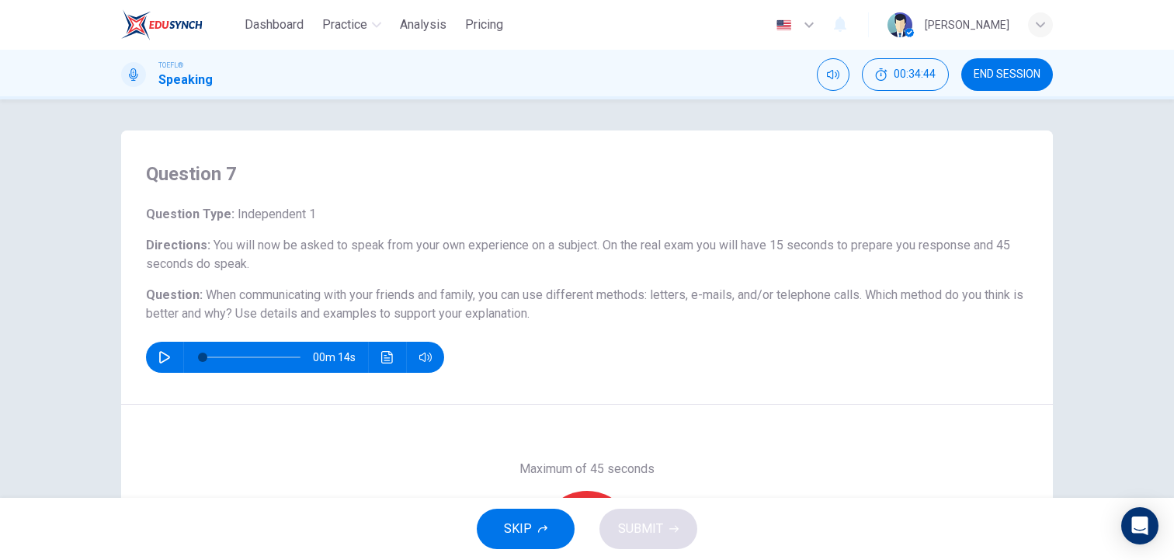
click at [710, 176] on h4 "Question 7" at bounding box center [587, 173] width 882 height 25
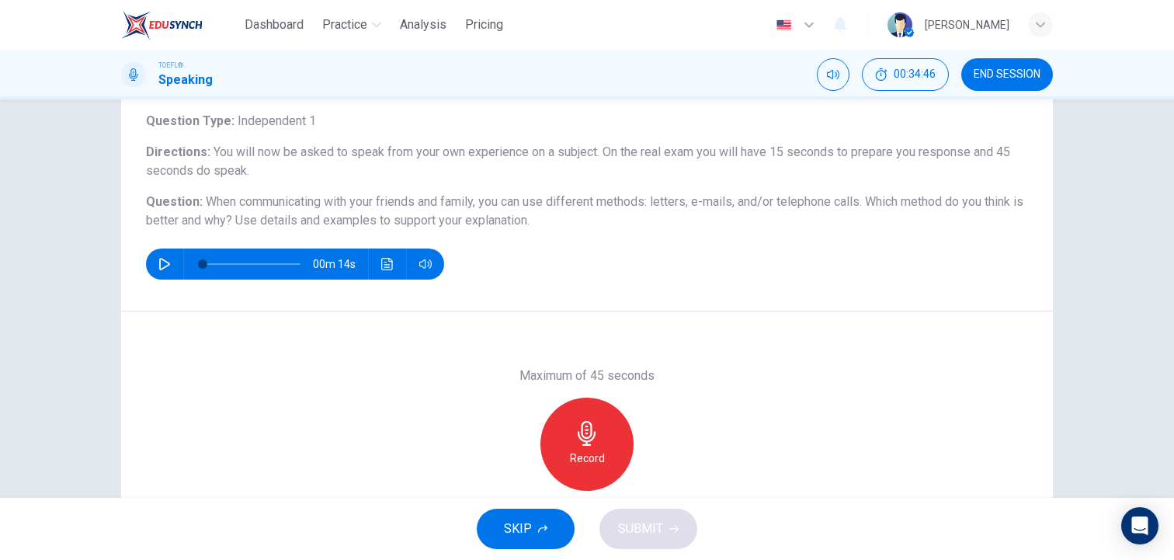
scroll to position [124, 0]
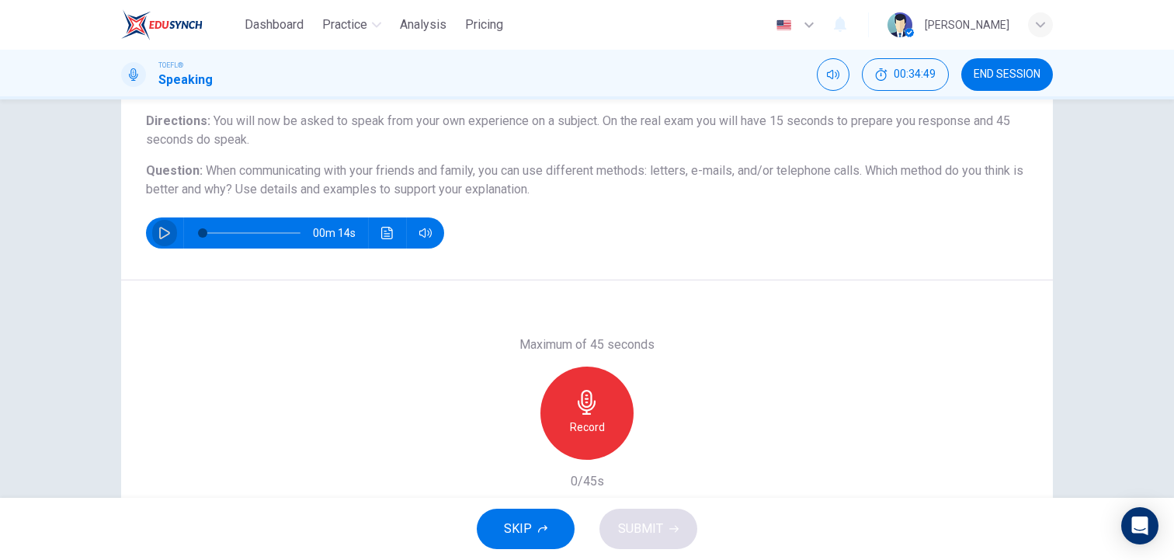
click at [162, 228] on icon "button" at bounding box center [164, 233] width 11 height 12
type input "0"
click at [592, 422] on h6 "Record" at bounding box center [587, 427] width 35 height 19
click at [592, 422] on h6 "Stop" at bounding box center [586, 427] width 23 height 19
click at [510, 448] on icon "button" at bounding box center [516, 447] width 14 height 14
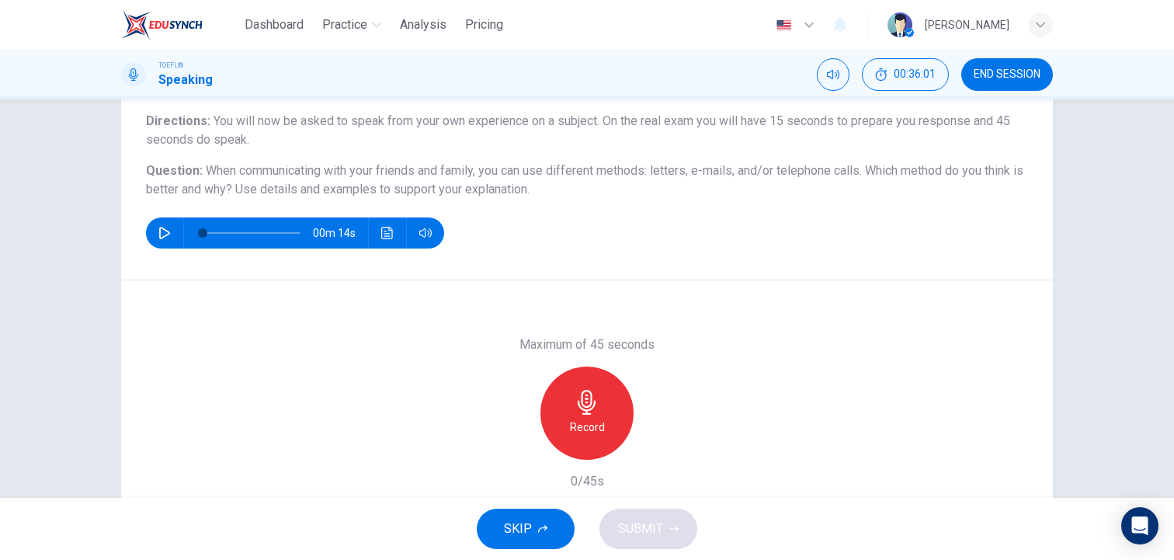
click at [572, 426] on h6 "Record" at bounding box center [587, 427] width 35 height 19
click at [572, 426] on div "Stop" at bounding box center [586, 412] width 93 height 93
click at [655, 526] on span "SUBMIT" at bounding box center [640, 529] width 45 height 22
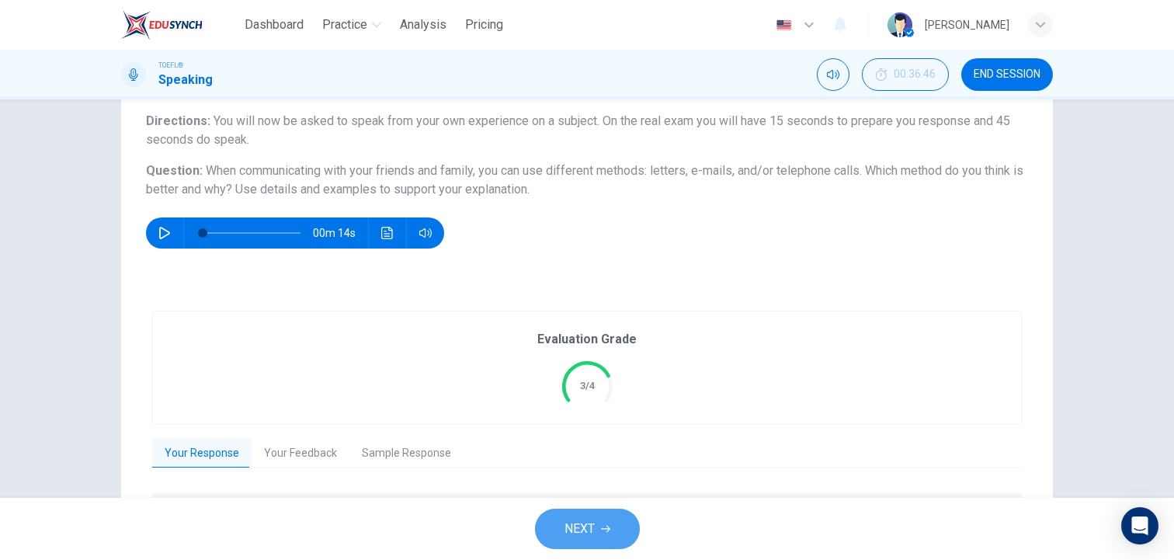
click at [605, 513] on button "NEXT" at bounding box center [587, 529] width 105 height 40
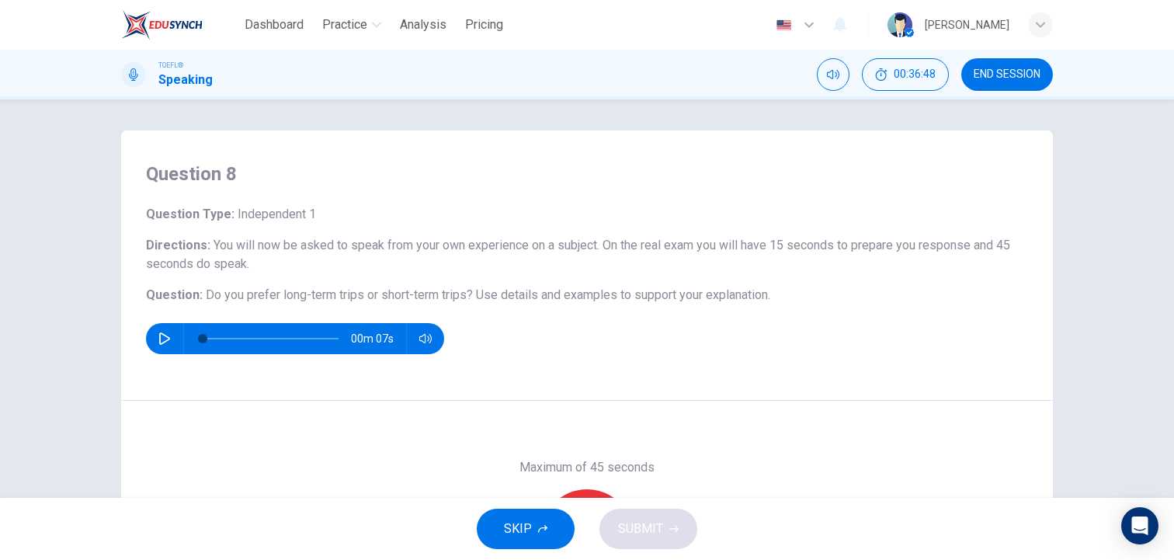
click at [789, 378] on div "Question 8 Question Type : Independent 1 Directions : You will now be asked to …" at bounding box center [587, 265] width 932 height 270
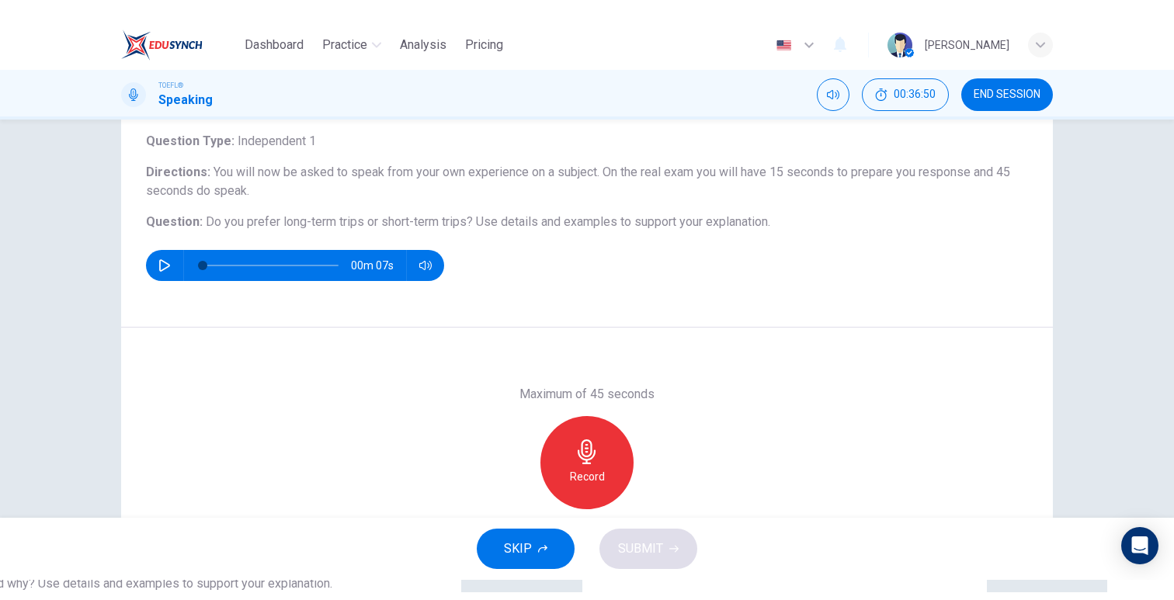
scroll to position [124, 0]
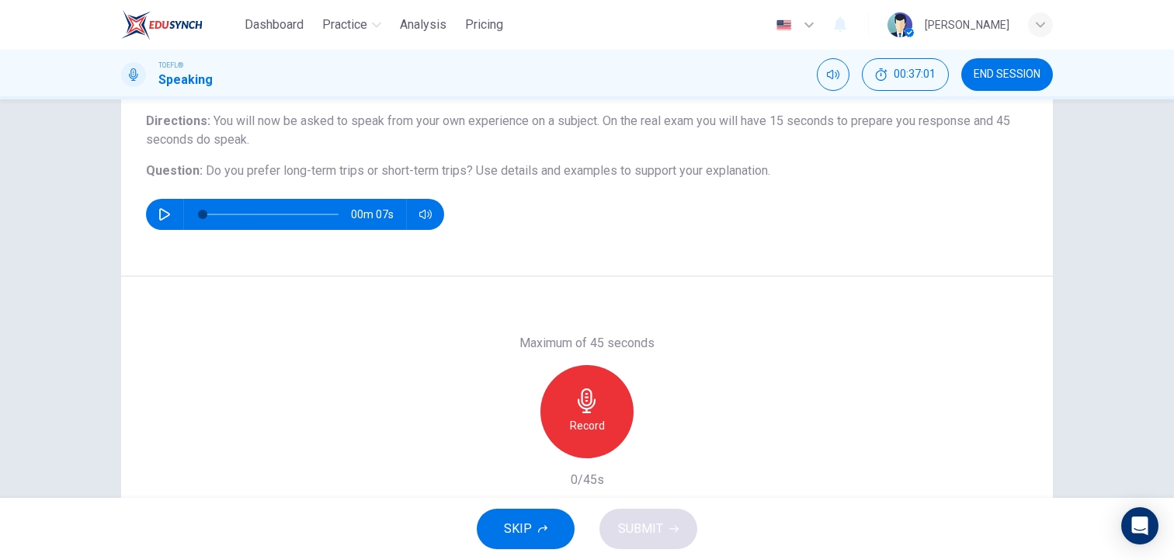
click at [165, 212] on icon "button" at bounding box center [164, 214] width 12 height 12
type input "0"
click at [569, 396] on div "Record" at bounding box center [586, 411] width 93 height 93
click at [569, 396] on div "Stop" at bounding box center [586, 411] width 93 height 93
click at [510, 439] on icon "button" at bounding box center [516, 446] width 14 height 14
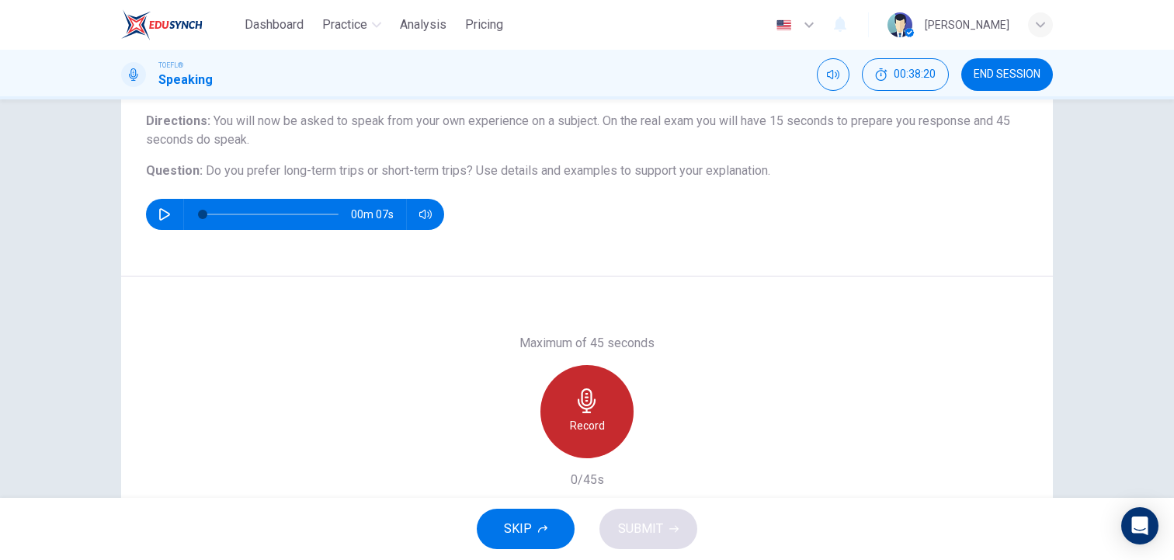
click at [572, 386] on div "Record" at bounding box center [586, 411] width 93 height 93
click at [572, 386] on div "Stop" at bounding box center [586, 411] width 93 height 93
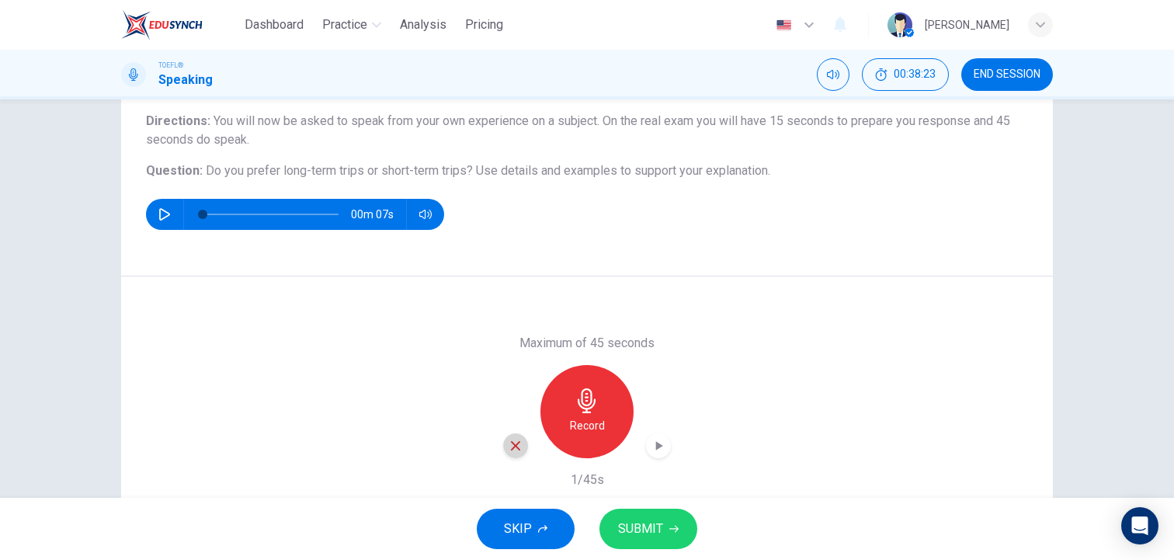
click at [519, 444] on icon "button" at bounding box center [516, 446] width 14 height 14
click at [578, 394] on icon "button" at bounding box center [587, 400] width 25 height 25
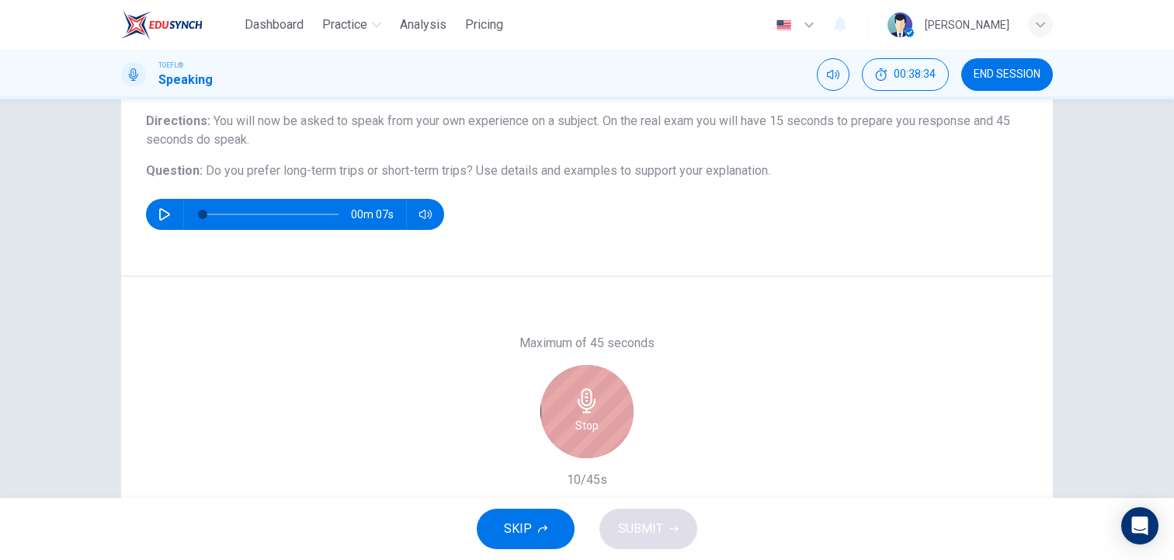
click at [578, 394] on icon "button" at bounding box center [587, 400] width 25 height 25
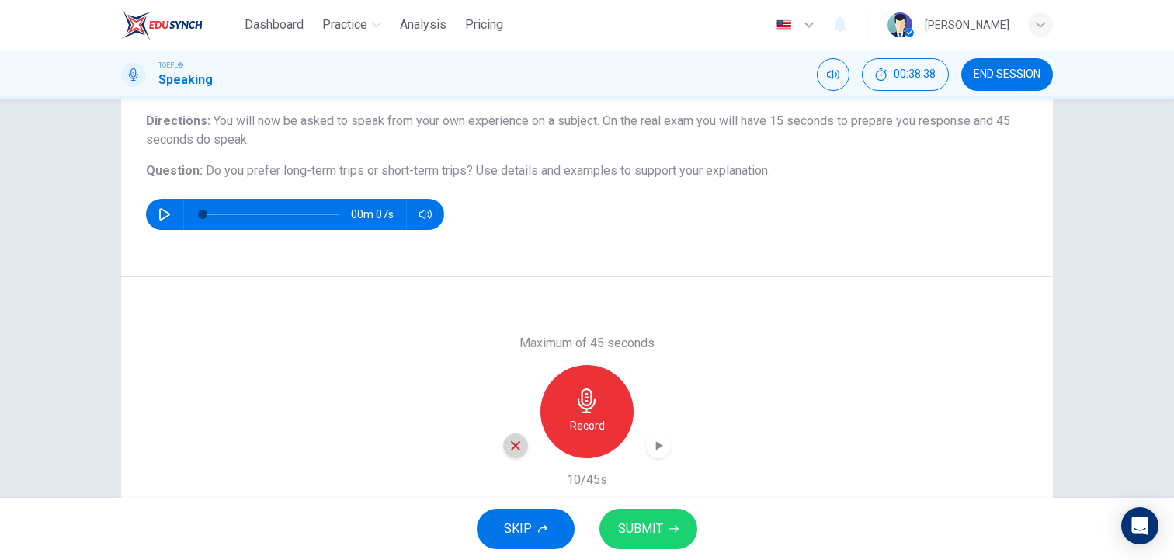
click at [514, 443] on icon "button" at bounding box center [515, 445] width 9 height 9
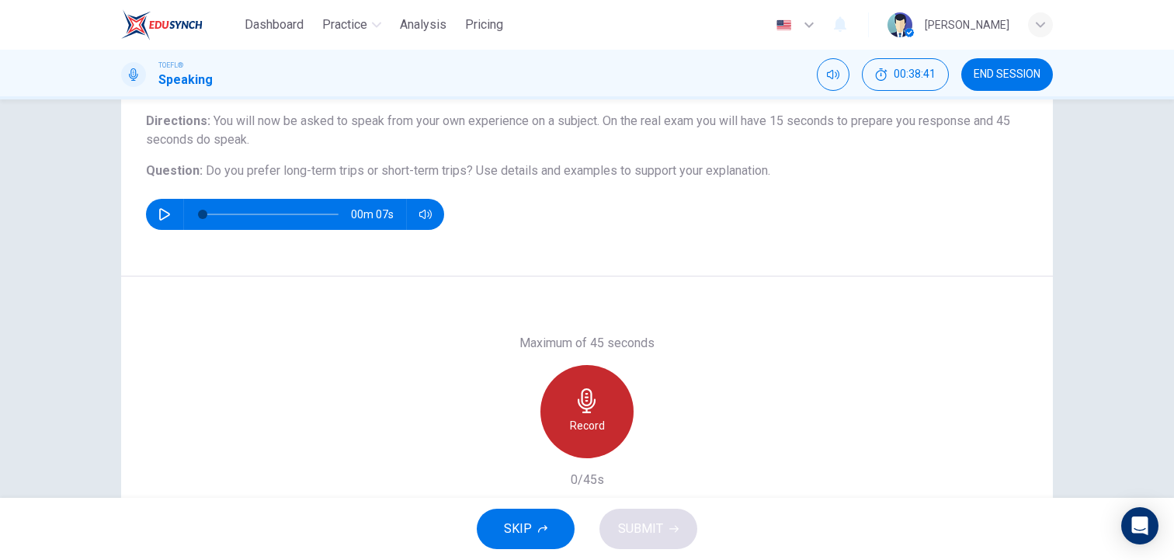
click at [576, 411] on icon "button" at bounding box center [587, 400] width 25 height 25
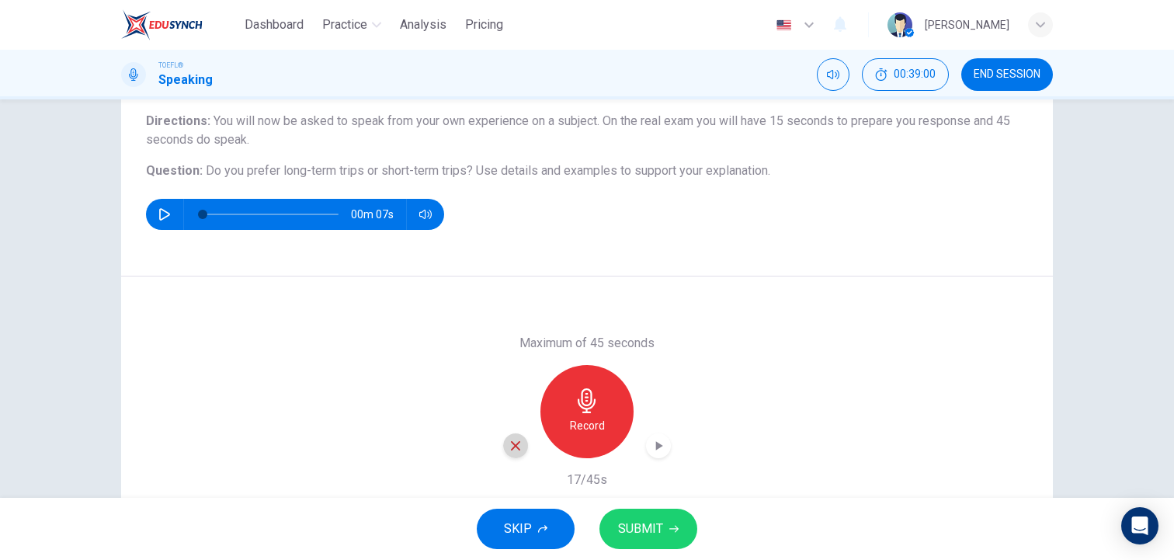
click at [519, 450] on icon "button" at bounding box center [516, 446] width 14 height 14
click at [606, 408] on div "Record" at bounding box center [586, 411] width 93 height 93
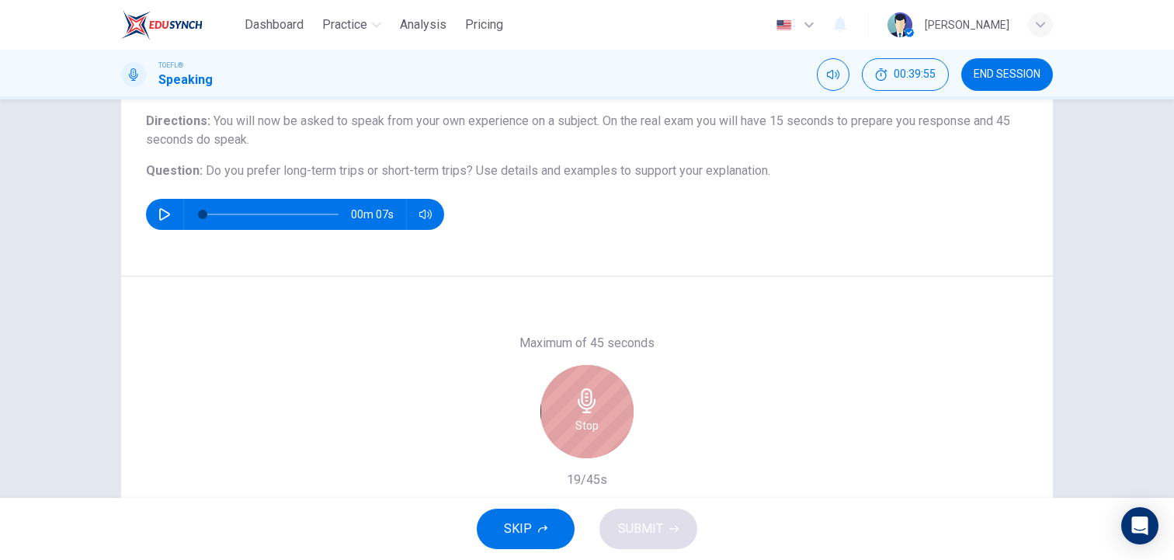
click at [606, 408] on div "Stop" at bounding box center [586, 411] width 93 height 93
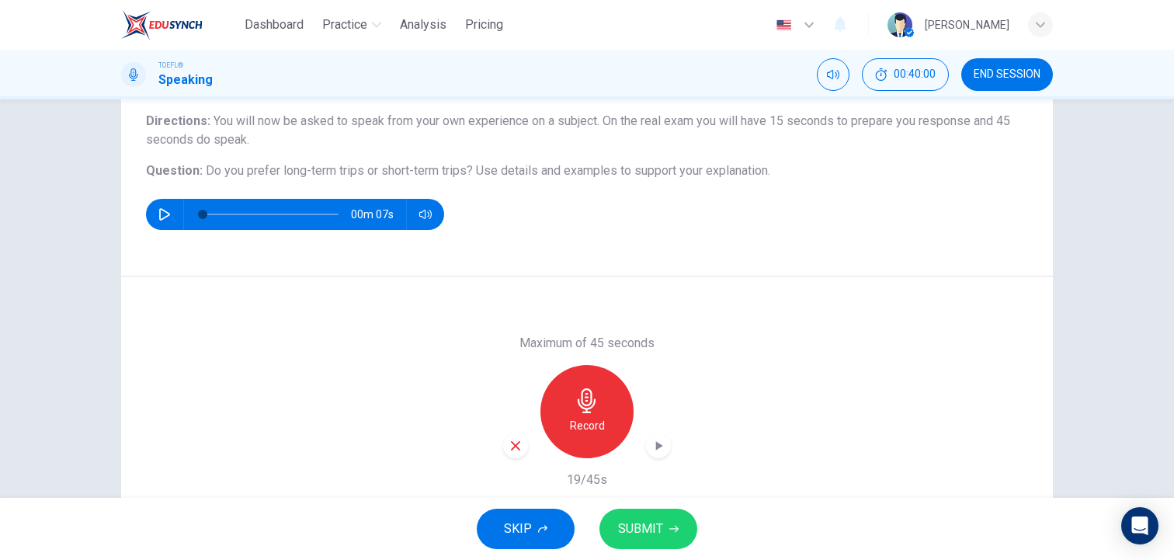
click at [509, 446] on icon "button" at bounding box center [516, 446] width 14 height 14
